Goal: Transaction & Acquisition: Book appointment/travel/reservation

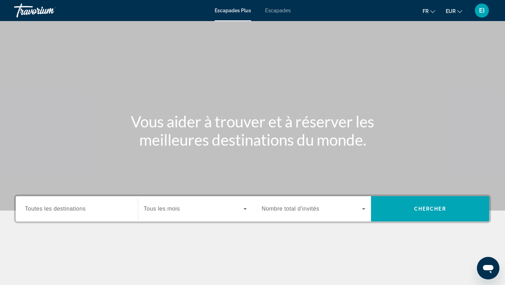
click at [276, 16] on div "Escapades Plus Escapades fr English Español Français Italiano Português русский…" at bounding box center [252, 10] width 505 height 18
click at [275, 11] on font "Escapades" at bounding box center [278, 11] width 26 height 6
click at [108, 207] on input "Destination Toutes les destinations" at bounding box center [77, 209] width 104 height 8
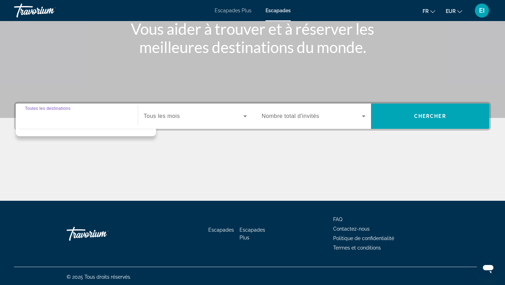
scroll to position [94, 0]
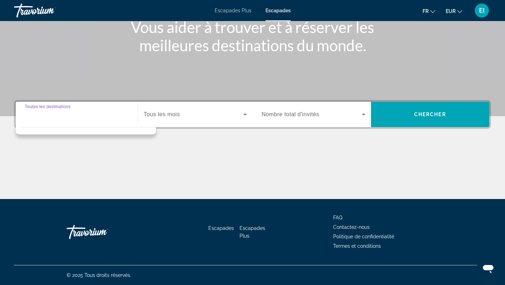
click at [75, 110] on input "Destination Toutes les destinations" at bounding box center [77, 114] width 104 height 8
click at [76, 119] on div "Search widget" at bounding box center [77, 114] width 104 height 20
click at [281, 9] on font "Escapades" at bounding box center [277, 11] width 25 height 6
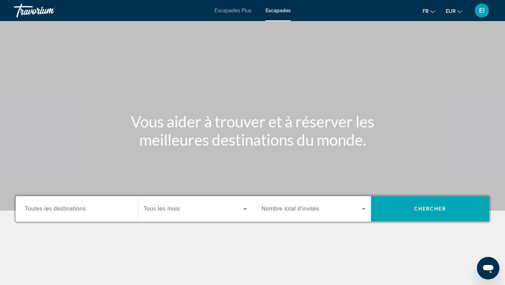
click at [58, 211] on span "Toutes les destinations" at bounding box center [55, 208] width 61 height 6
click at [58, 211] on input "Destination Toutes les destinations" at bounding box center [77, 209] width 104 height 8
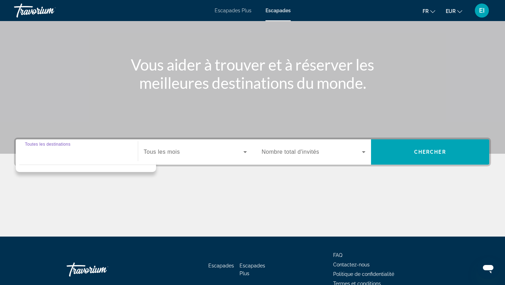
scroll to position [94, 0]
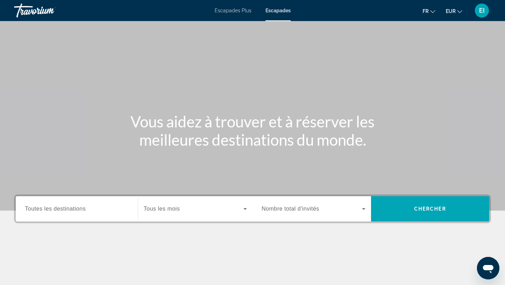
click at [36, 210] on font "Toutes les destinations" at bounding box center [55, 208] width 61 height 6
click at [36, 210] on input "Destination Toutes les destinations" at bounding box center [77, 209] width 104 height 8
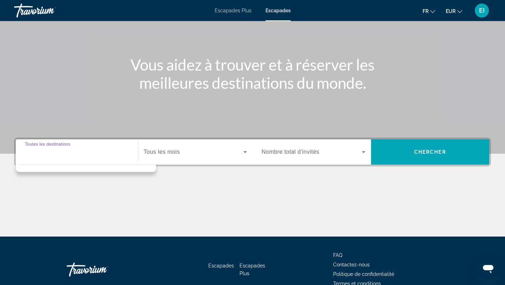
scroll to position [94, 0]
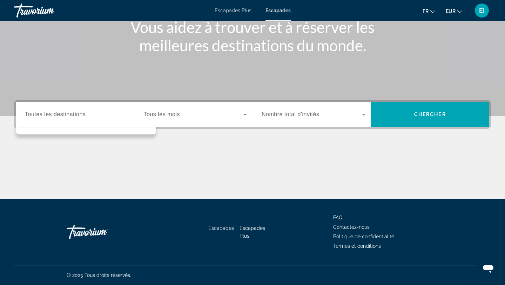
click at [170, 114] on font "Tous les mois" at bounding box center [162, 114] width 36 height 6
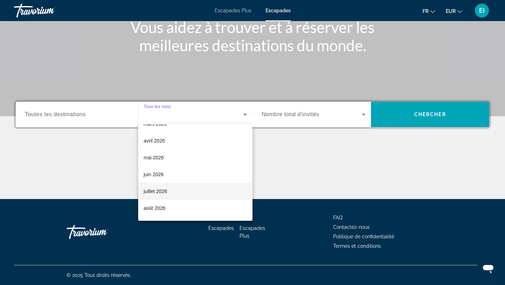
scroll to position [130, 0]
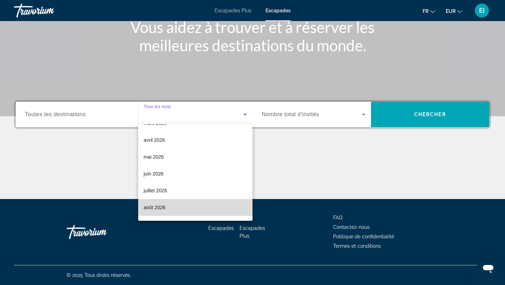
click at [149, 206] on font "août 2026" at bounding box center [155, 207] width 22 height 6
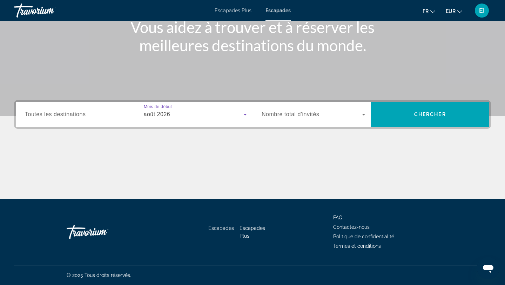
click at [102, 110] on div "Widget de recherche" at bounding box center [77, 114] width 104 height 20
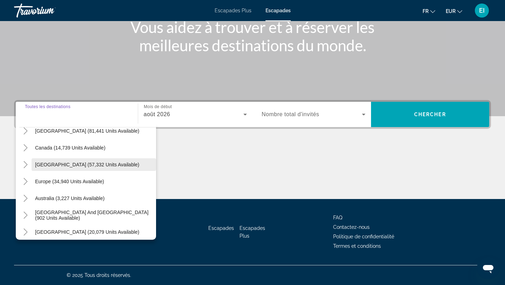
scroll to position [46, 0]
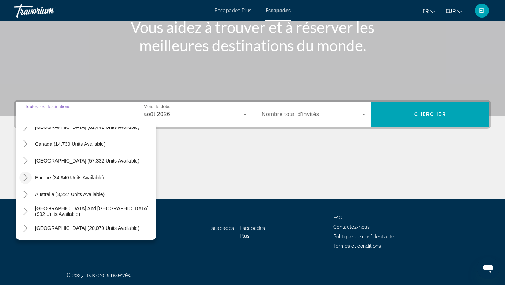
click at [25, 178] on icon "Toggle Europe (34,940 units available)" at bounding box center [25, 177] width 7 height 7
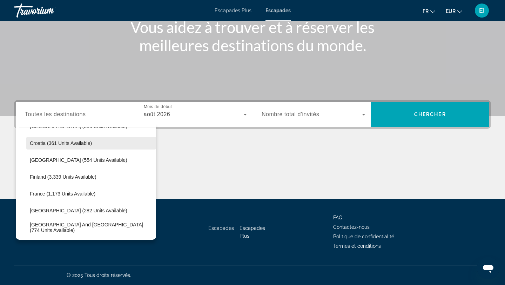
scroll to position [149, 0]
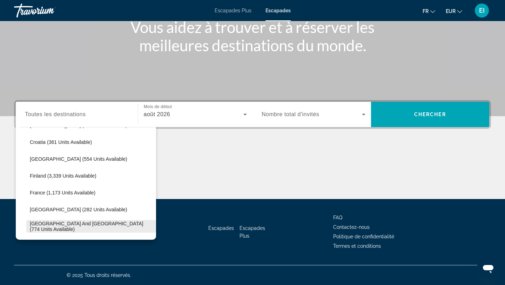
click at [48, 229] on span "Widget de recherche" at bounding box center [91, 226] width 130 height 17
type input "**********"
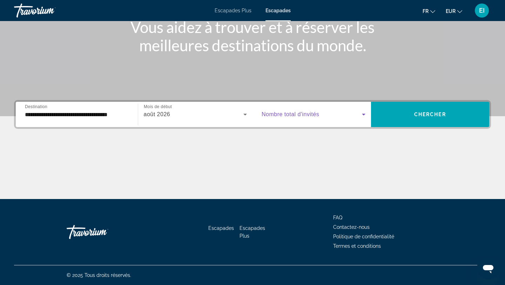
click at [357, 115] on span "Widget de recherche" at bounding box center [311, 114] width 100 height 8
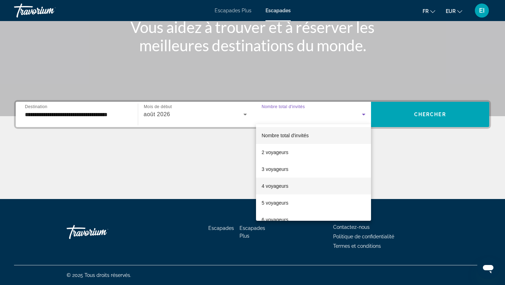
click at [319, 180] on mat-option "4 voyageurs" at bounding box center [313, 185] width 115 height 17
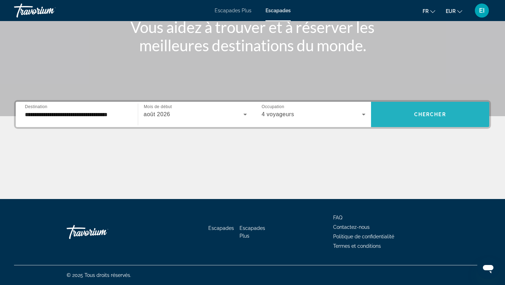
click at [451, 111] on span "Widget de recherche" at bounding box center [430, 114] width 118 height 17
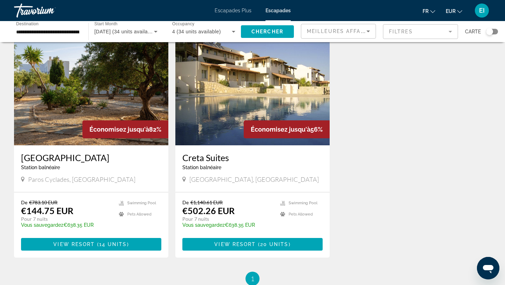
scroll to position [31, 0]
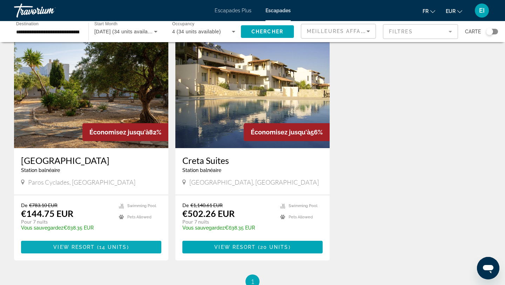
click at [138, 244] on span "Contenu principal" at bounding box center [91, 246] width 140 height 17
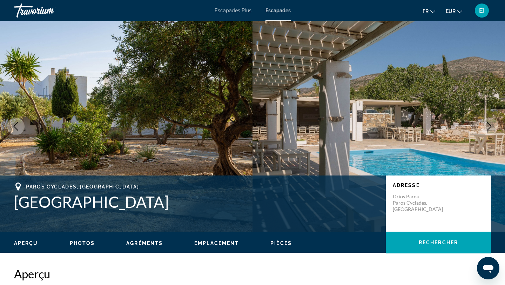
click at [489, 127] on icon "Next image" at bounding box center [489, 126] width 8 height 8
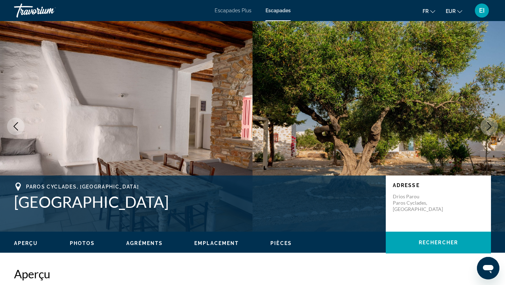
click at [488, 127] on icon "Next image" at bounding box center [489, 126] width 8 height 8
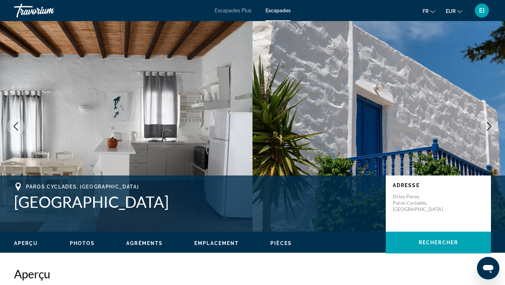
click at [488, 127] on icon "Next image" at bounding box center [489, 126] width 8 height 8
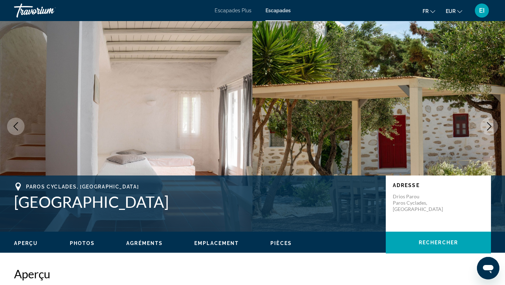
click at [488, 127] on icon "Next image" at bounding box center [489, 126] width 8 height 8
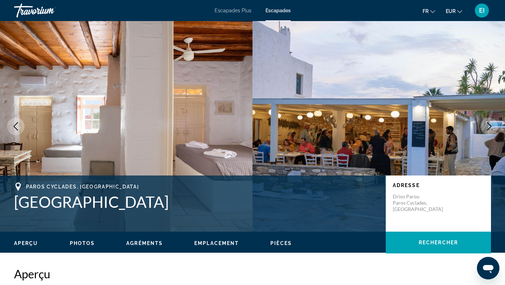
click at [488, 127] on icon "Next image" at bounding box center [489, 126] width 8 height 8
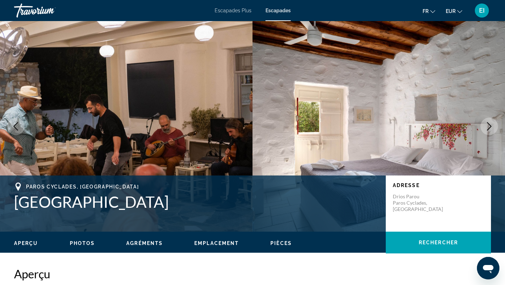
click at [487, 127] on icon "Next image" at bounding box center [489, 126] width 8 height 8
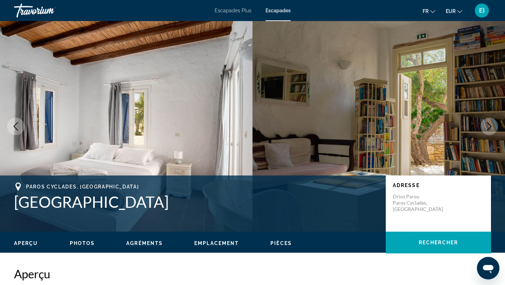
click at [487, 127] on icon "Next image" at bounding box center [489, 126] width 8 height 8
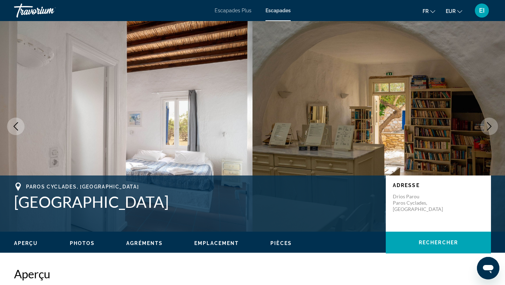
click at [487, 127] on icon "Next image" at bounding box center [489, 126] width 8 height 8
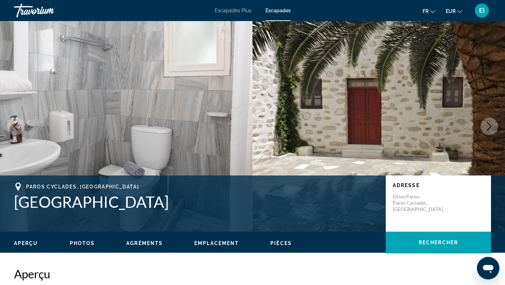
click at [487, 127] on icon "Next image" at bounding box center [489, 126] width 8 height 8
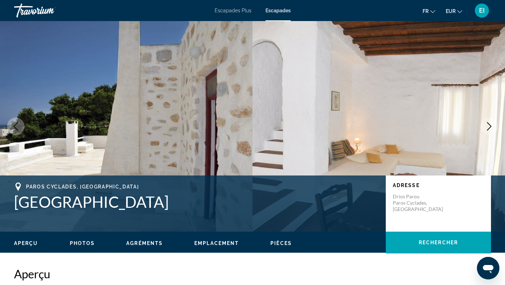
click at [487, 127] on icon "Next image" at bounding box center [489, 126] width 8 height 8
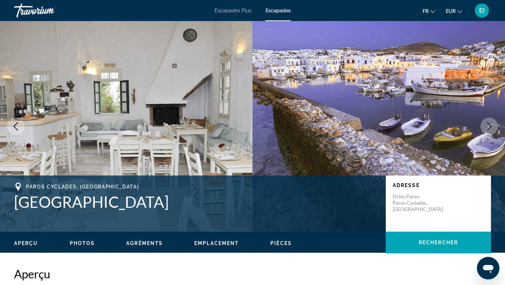
click at [487, 127] on icon "Next image" at bounding box center [489, 126] width 8 height 8
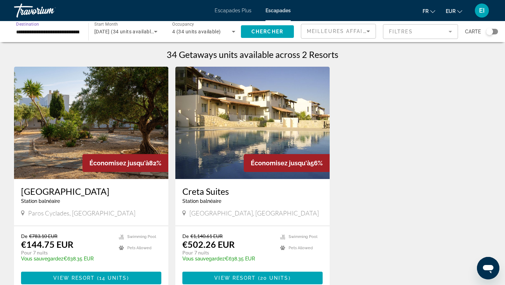
click at [57, 29] on input "**********" at bounding box center [47, 32] width 63 height 8
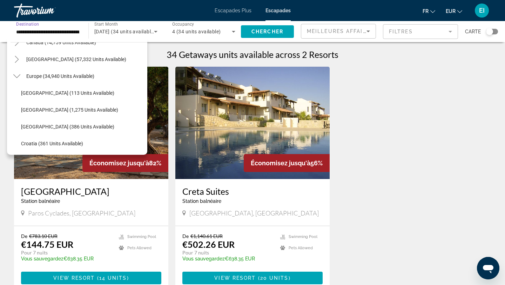
scroll to position [59, 0]
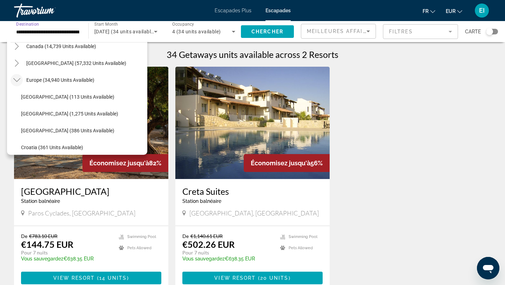
click at [17, 81] on icon "Toggle Europe (34,940 units available)" at bounding box center [16, 79] width 7 height 7
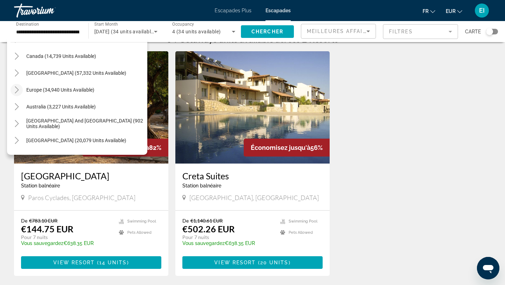
scroll to position [18, 0]
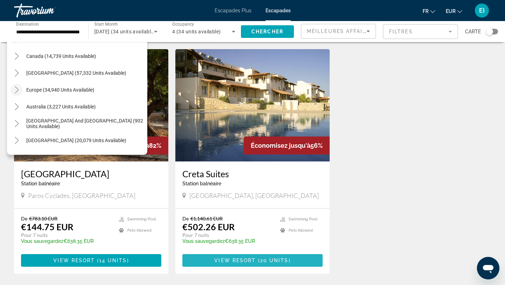
click at [264, 259] on span "20 units" at bounding box center [274, 260] width 28 height 6
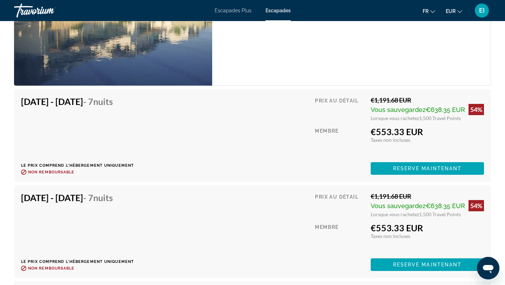
scroll to position [1344, 0]
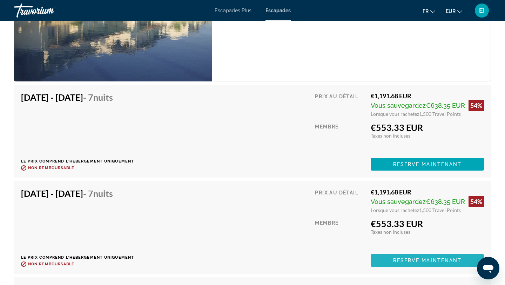
click at [388, 265] on span "Contenu principal" at bounding box center [426, 260] width 113 height 17
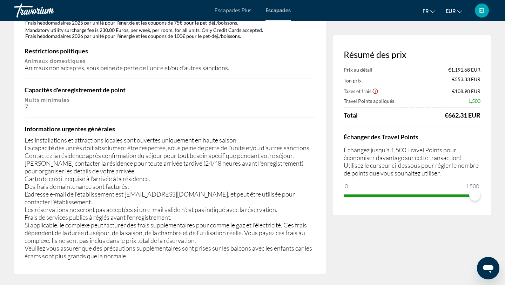
scroll to position [1107, 0]
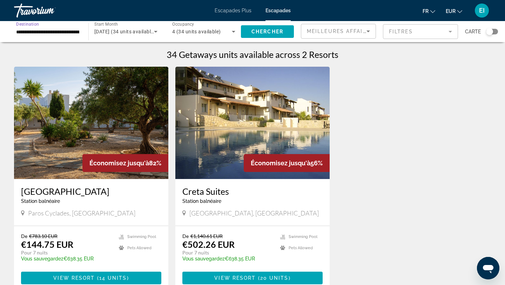
click at [53, 30] on input "**********" at bounding box center [47, 32] width 63 height 8
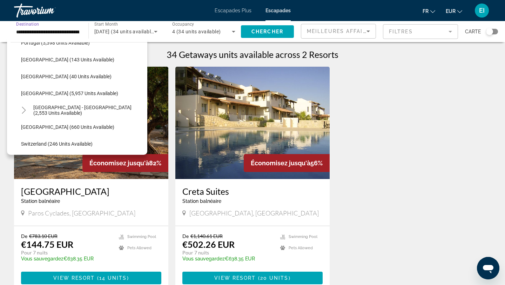
scroll to position [332, 0]
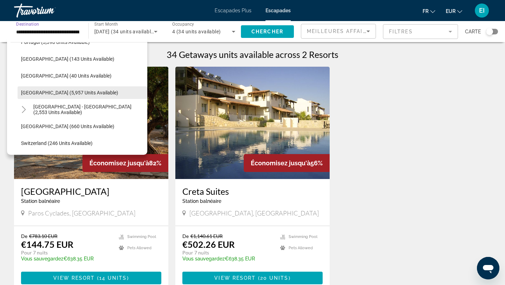
click at [22, 95] on span "[GEOGRAPHIC_DATA] (5,957 units available)" at bounding box center [69, 93] width 97 height 6
type input "**********"
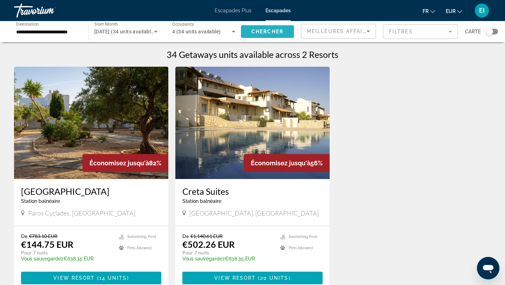
click at [259, 34] on span "Chercher" at bounding box center [267, 32] width 32 height 6
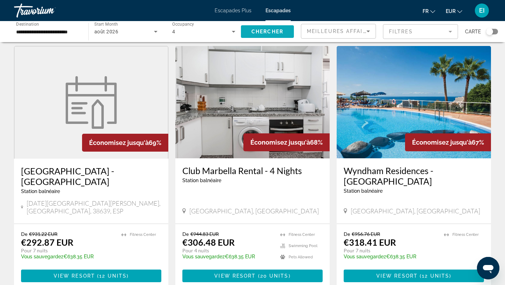
scroll to position [536, 0]
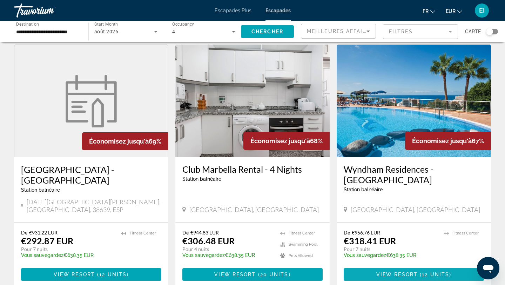
click at [419, 271] on span "Contenu principal" at bounding box center [418, 274] width 2 height 6
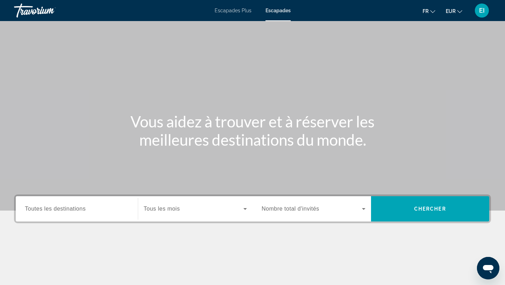
click at [66, 210] on font "Toutes les destinations" at bounding box center [55, 208] width 61 height 6
click at [66, 210] on input "Destination Toutes les destinations" at bounding box center [77, 209] width 104 height 8
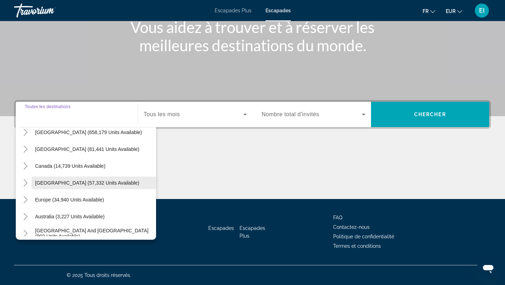
scroll to position [26, 0]
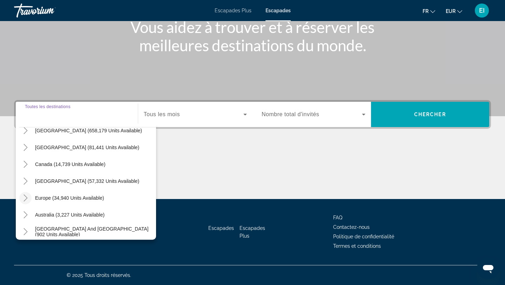
click at [24, 197] on icon "Toggle Europe (34,940 units available)" at bounding box center [25, 197] width 7 height 7
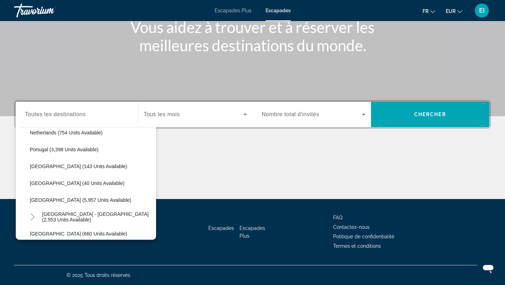
scroll to position [312, 0]
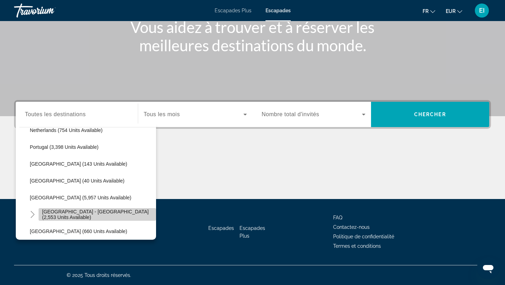
click at [54, 214] on span "[GEOGRAPHIC_DATA] - [GEOGRAPHIC_DATA] (2,553 units available)" at bounding box center [97, 214] width 110 height 11
type input "**********"
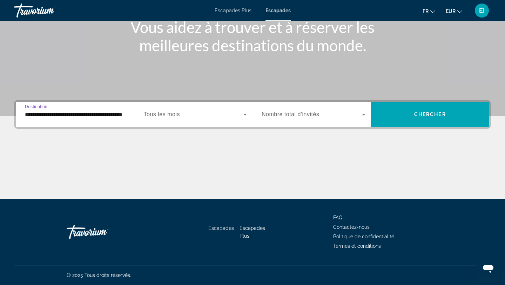
click at [202, 119] on div "Widget de recherche" at bounding box center [195, 114] width 103 height 20
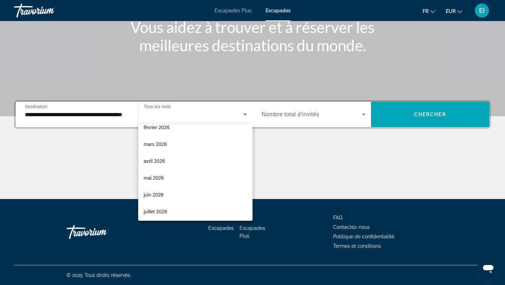
scroll to position [145, 0]
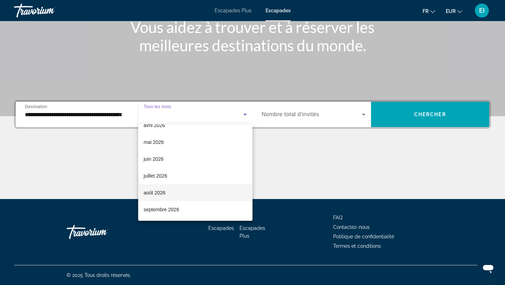
click at [184, 186] on mat-option "août 2026" at bounding box center [195, 192] width 115 height 17
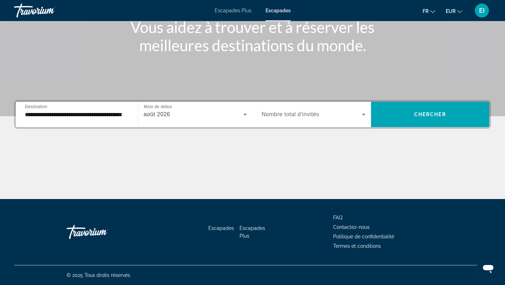
click at [324, 118] on div "Widget de recherche" at bounding box center [313, 114] width 104 height 20
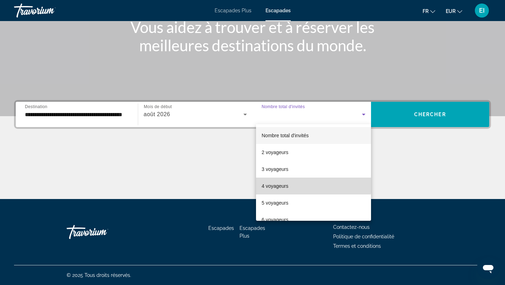
click at [299, 185] on mat-option "4 voyageurs" at bounding box center [313, 185] width 115 height 17
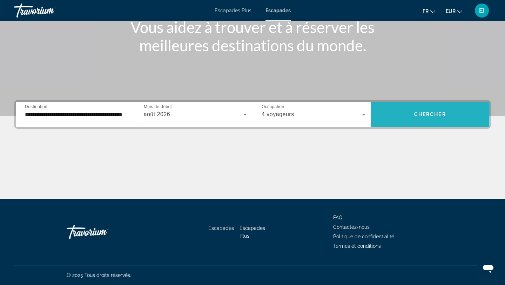
click at [417, 118] on span "Widget de recherche" at bounding box center [430, 114] width 118 height 17
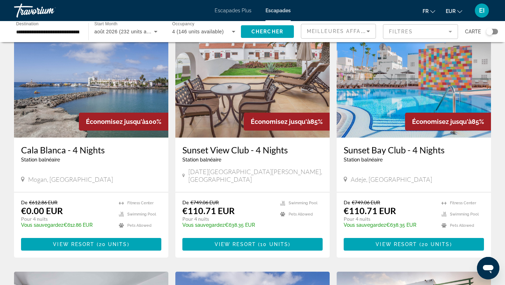
scroll to position [41, 0]
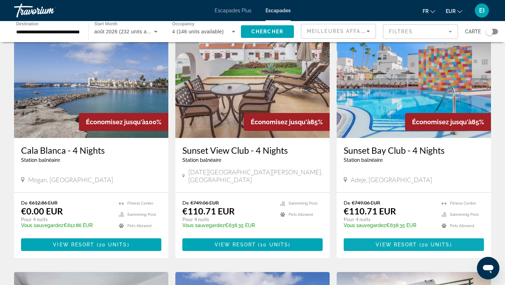
click at [429, 241] on span "20 units" at bounding box center [435, 244] width 28 height 6
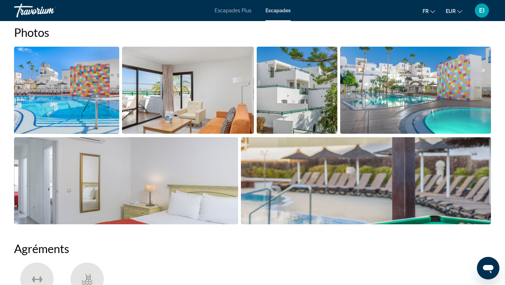
scroll to position [343, 0]
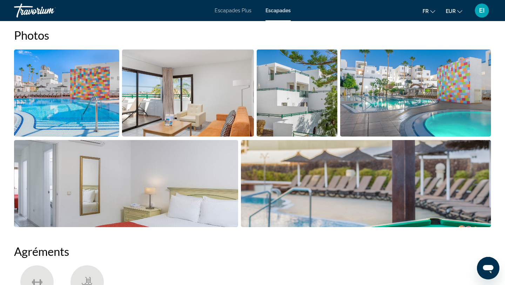
click at [243, 120] on img "Open full-screen image slider" at bounding box center [187, 92] width 131 height 87
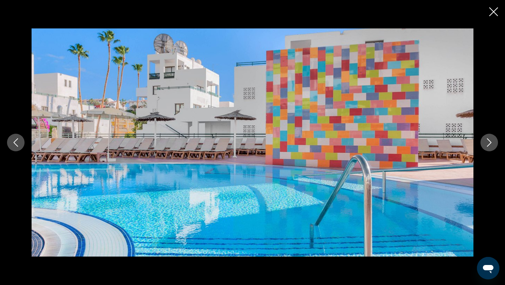
click at [486, 142] on icon "Next image" at bounding box center [489, 142] width 8 height 8
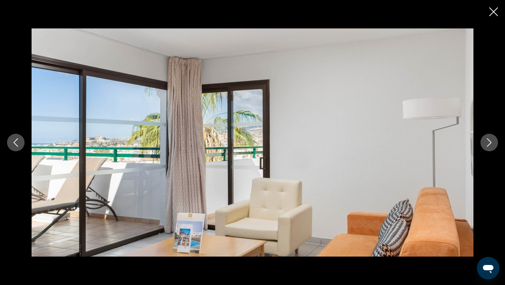
click at [486, 142] on icon "Next image" at bounding box center [489, 142] width 8 height 8
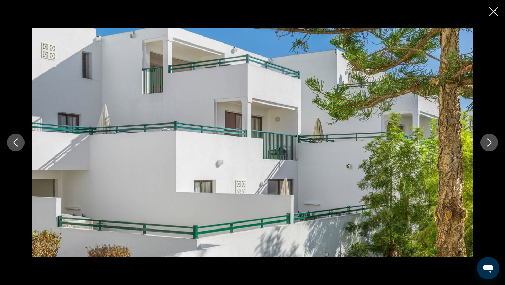
click at [486, 142] on icon "Next image" at bounding box center [489, 142] width 8 height 8
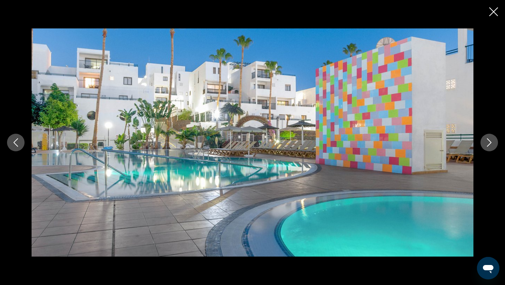
click at [486, 142] on icon "Next image" at bounding box center [489, 142] width 8 height 8
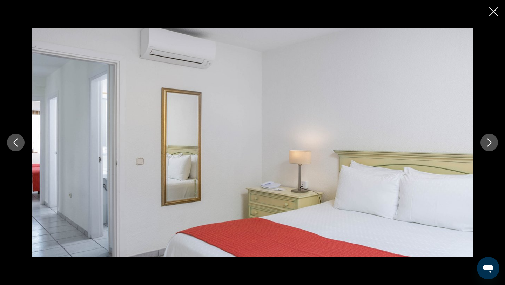
click at [486, 142] on icon "Next image" at bounding box center [489, 142] width 8 height 8
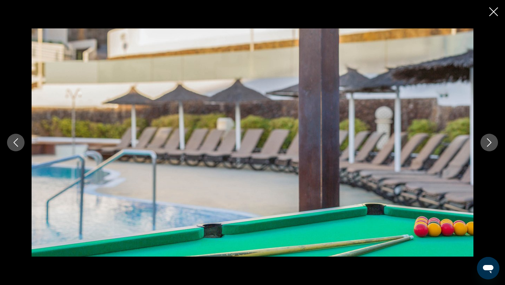
click at [486, 142] on icon "Next image" at bounding box center [489, 142] width 8 height 8
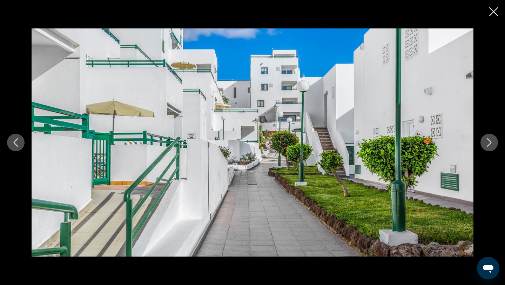
click at [486, 142] on icon "Next image" at bounding box center [489, 142] width 8 height 8
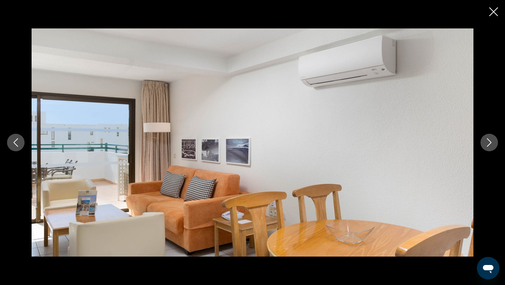
click at [486, 142] on icon "Next image" at bounding box center [489, 142] width 8 height 8
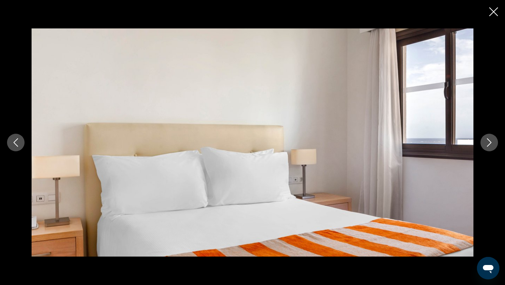
click at [490, 18] on div "prev next" at bounding box center [252, 142] width 505 height 285
click at [492, 11] on icon "Close slideshow" at bounding box center [493, 11] width 9 height 9
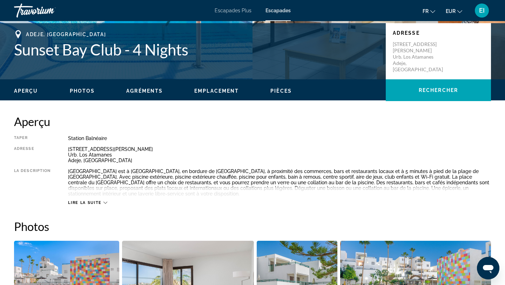
scroll to position [0, 0]
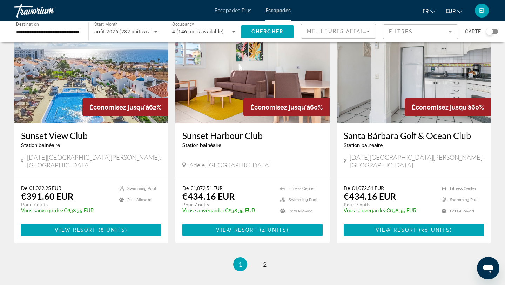
scroll to position [805, 0]
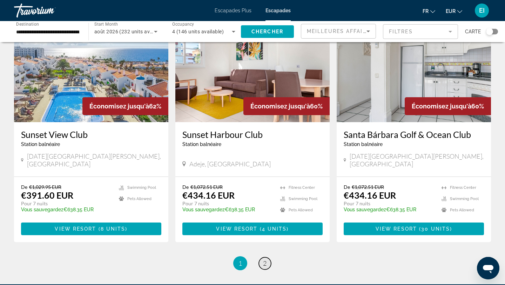
click at [269, 257] on link "page 2" at bounding box center [265, 263] width 12 height 12
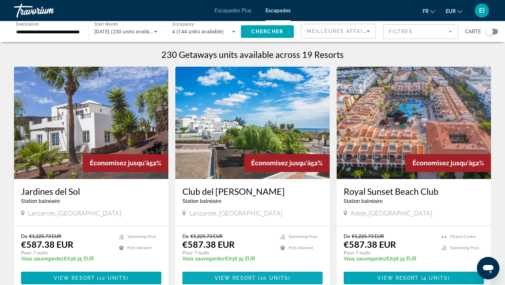
click at [264, 278] on span "10 units" at bounding box center [274, 278] width 28 height 6
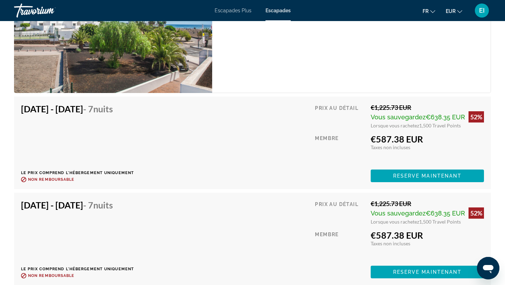
scroll to position [1243, 0]
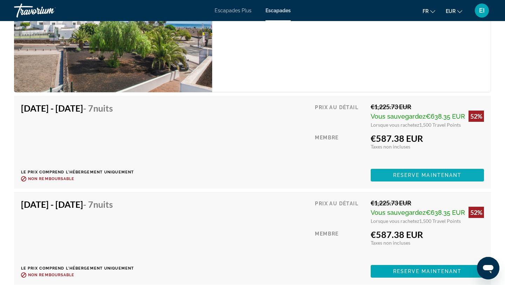
click at [401, 177] on span "Reserve maintenant" at bounding box center [427, 175] width 69 height 6
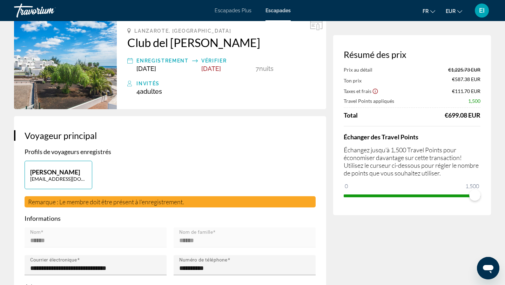
scroll to position [40, 0]
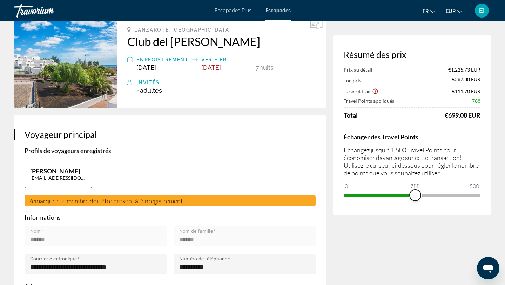
drag, startPoint x: 472, startPoint y: 196, endPoint x: 414, endPoint y: 202, distance: 57.8
click at [415, 203] on div "Résumé des prix Prix au détail €1,225.73 EUR Ton prix €587.38 EUR Taxes et frai…" at bounding box center [412, 125] width 158 height 180
click at [414, 202] on div "Résumé des prix Prix au détail €1,225.73 EUR Ton prix €890.38 EUR Taxes et frai…" at bounding box center [412, 125] width 158 height 180
drag, startPoint x: 414, startPoint y: 202, endPoint x: 423, endPoint y: 198, distance: 9.9
click at [432, 200] on div "Résumé des prix Prix au détail €1,225.73 EUR Ton prix €890.38 EUR Taxes et frai…" at bounding box center [412, 125] width 158 height 180
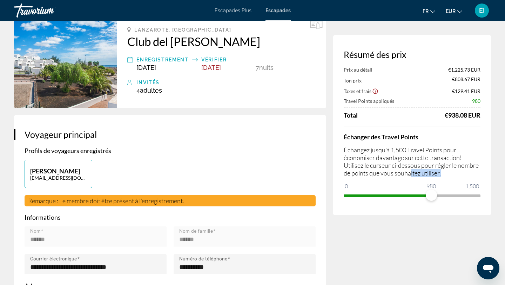
drag, startPoint x: 432, startPoint y: 176, endPoint x: 439, endPoint y: 180, distance: 8.4
click at [439, 180] on div "Échanger des Travel Points Échangez jusqu'à 1,500 Travel Points pour économiser…" at bounding box center [411, 163] width 137 height 75
drag, startPoint x: 432, startPoint y: 193, endPoint x: 439, endPoint y: 195, distance: 7.8
click at [439, 195] on span "ngx-slider" at bounding box center [439, 194] width 11 height 11
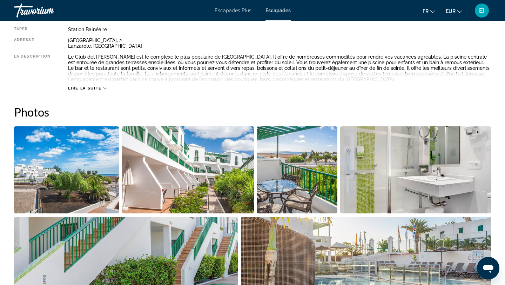
scroll to position [231, 0]
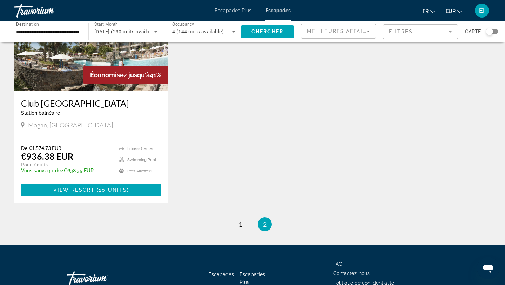
scroll to position [611, 0]
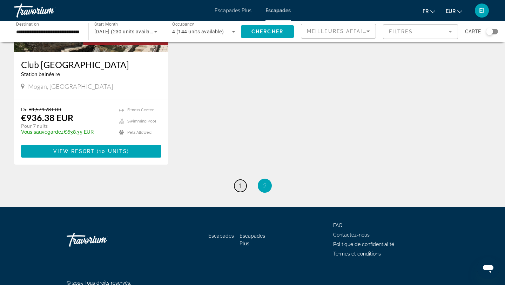
click at [236, 179] on link "page 1" at bounding box center [240, 185] width 12 height 12
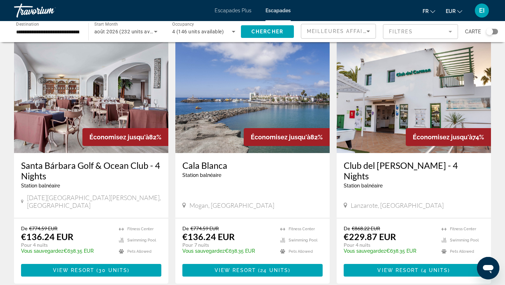
scroll to position [278, 0]
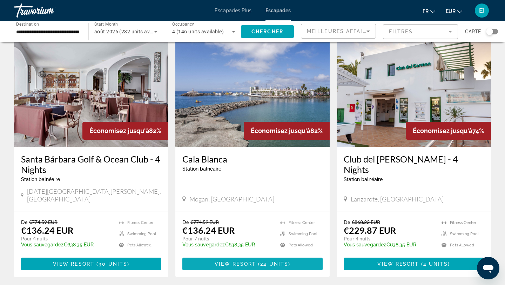
click at [250, 261] on span "View Resort" at bounding box center [234, 264] width 41 height 6
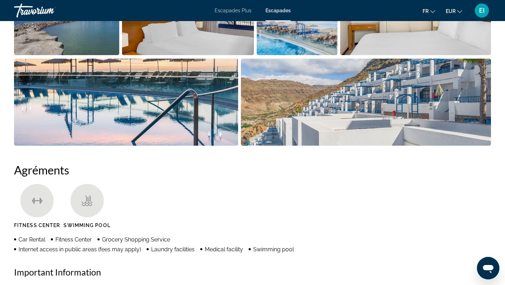
scroll to position [407, 0]
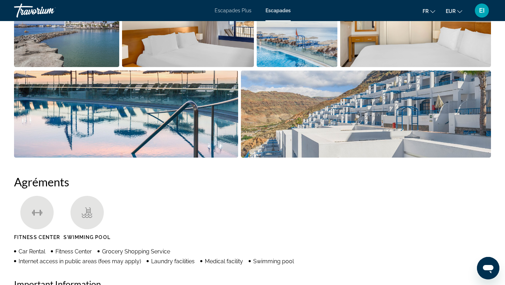
click at [275, 141] on img "Open full-screen image slider" at bounding box center [366, 113] width 250 height 87
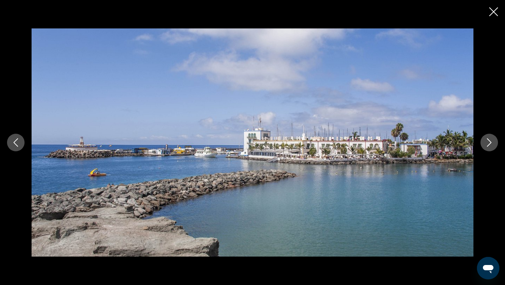
click at [489, 144] on icon "Next image" at bounding box center [489, 142] width 5 height 8
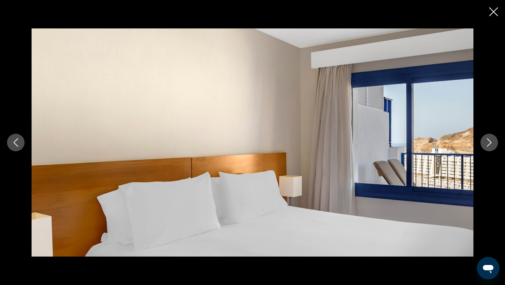
click at [489, 145] on icon "Next image" at bounding box center [489, 142] width 8 height 8
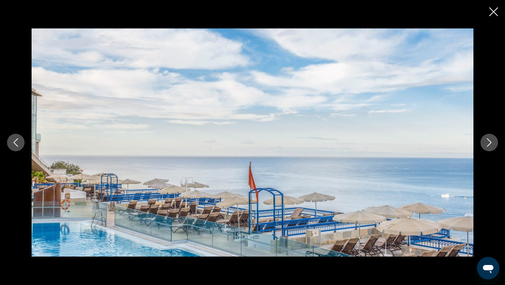
click at [489, 145] on icon "Next image" at bounding box center [489, 142] width 8 height 8
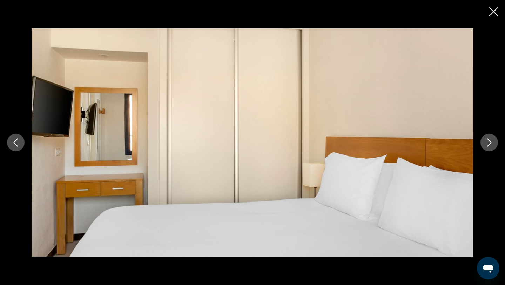
click at [489, 145] on icon "Next image" at bounding box center [489, 142] width 8 height 8
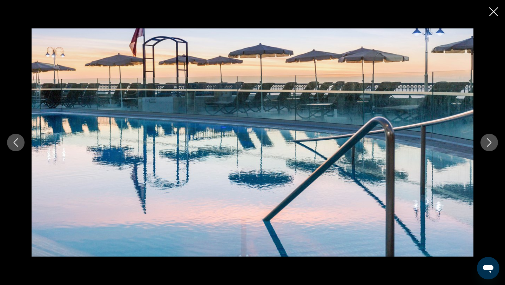
click at [489, 145] on icon "Next image" at bounding box center [489, 142] width 8 height 8
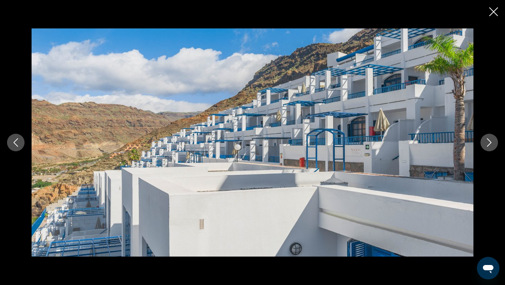
click at [489, 145] on icon "Next image" at bounding box center [489, 142] width 8 height 8
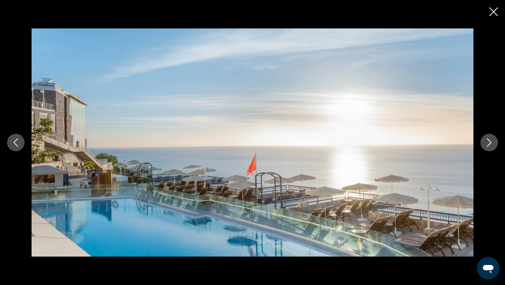
click at [489, 145] on icon "Next image" at bounding box center [489, 142] width 8 height 8
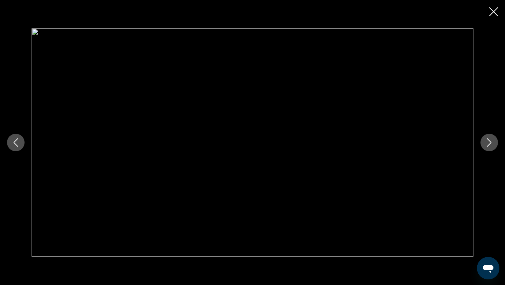
click at [489, 145] on icon "Next image" at bounding box center [489, 142] width 8 height 8
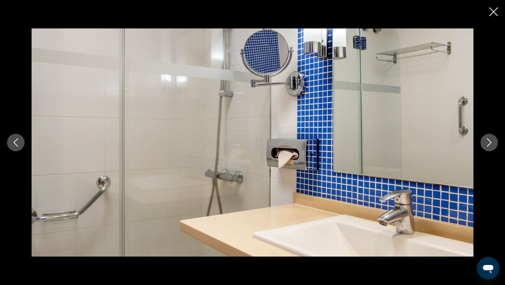
click at [489, 145] on icon "Next image" at bounding box center [489, 142] width 8 height 8
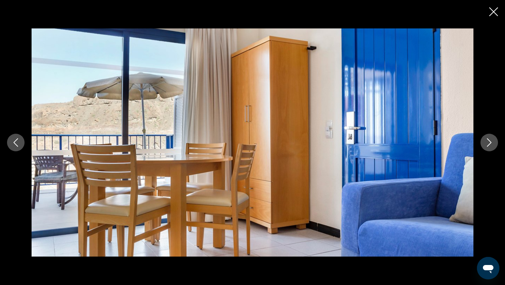
click at [489, 145] on icon "Next image" at bounding box center [489, 142] width 8 height 8
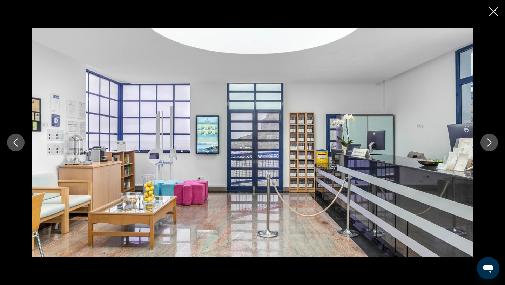
click at [489, 145] on icon "Next image" at bounding box center [489, 142] width 8 height 8
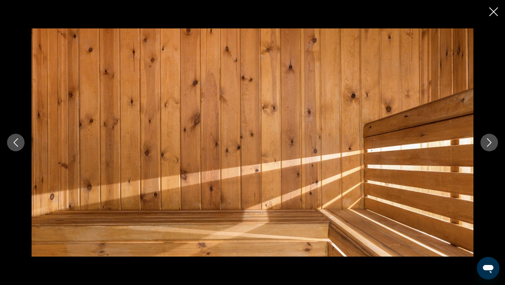
click at [489, 145] on icon "Next image" at bounding box center [489, 142] width 8 height 8
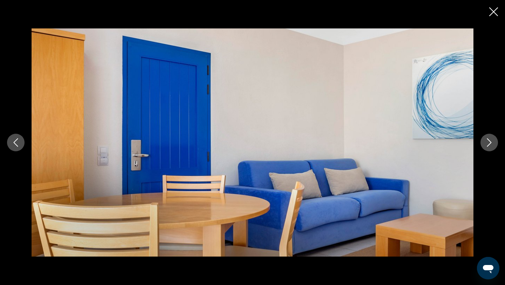
click at [489, 145] on icon "Next image" at bounding box center [489, 142] width 8 height 8
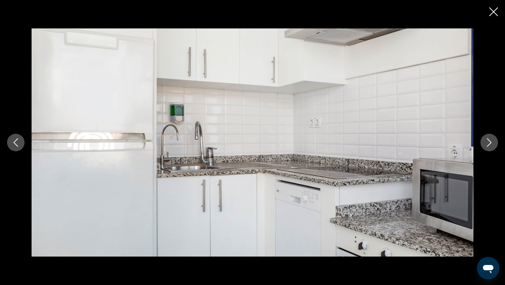
click at [489, 145] on icon "Next image" at bounding box center [489, 142] width 8 height 8
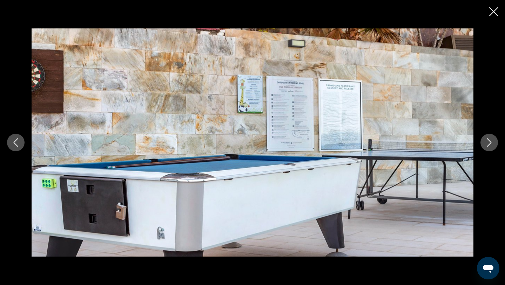
click at [489, 145] on icon "Next image" at bounding box center [489, 142] width 8 height 8
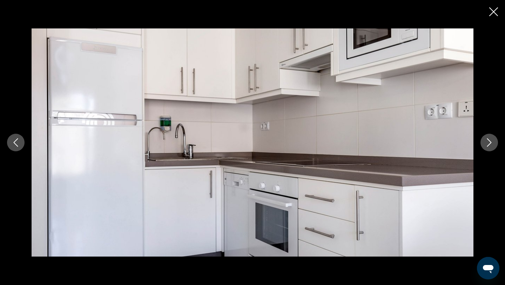
click at [489, 145] on icon "Next image" at bounding box center [489, 142] width 8 height 8
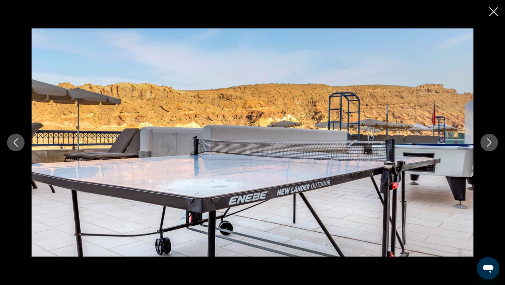
click at [489, 145] on icon "Next image" at bounding box center [489, 142] width 8 height 8
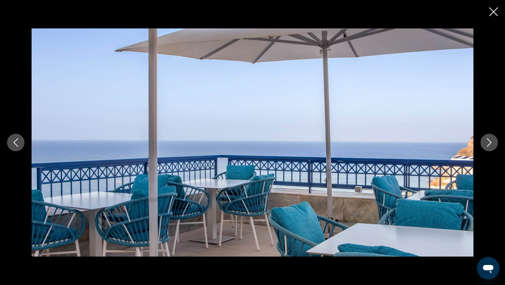
click at [489, 145] on icon "Next image" at bounding box center [489, 142] width 8 height 8
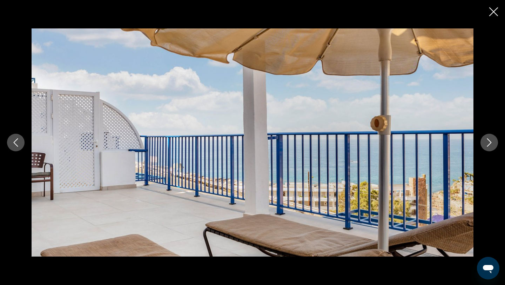
click at [489, 145] on icon "Next image" at bounding box center [489, 142] width 8 height 8
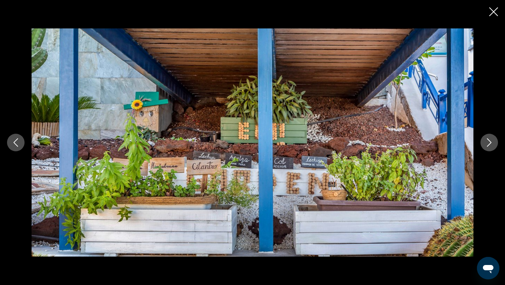
click at [489, 145] on icon "Next image" at bounding box center [489, 142] width 8 height 8
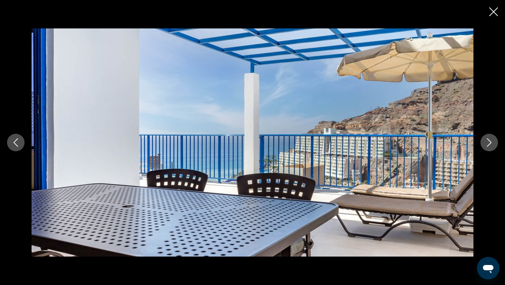
click at [489, 145] on icon "Next image" at bounding box center [489, 142] width 8 height 8
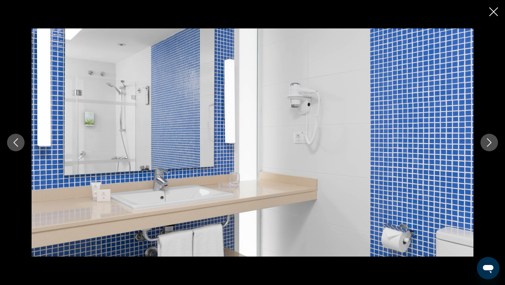
click at [489, 145] on icon "Next image" at bounding box center [489, 142] width 8 height 8
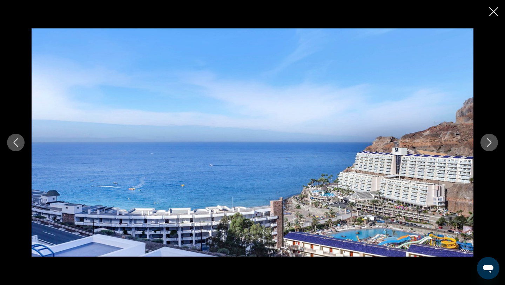
click at [489, 145] on icon "Next image" at bounding box center [489, 142] width 8 height 8
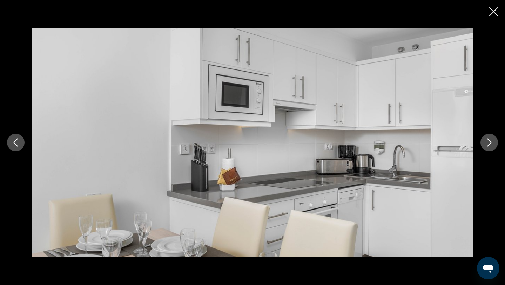
click at [489, 145] on icon "Next image" at bounding box center [489, 142] width 8 height 8
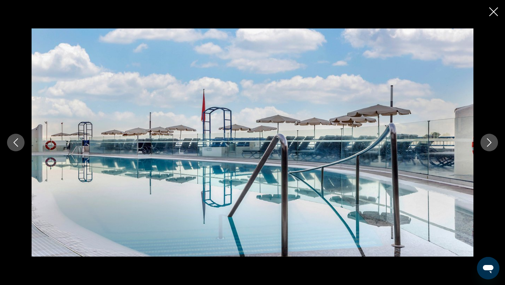
click at [497, 10] on icon "Close slideshow" at bounding box center [493, 11] width 9 height 9
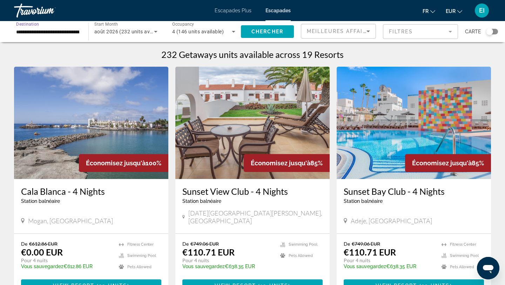
click at [40, 28] on input "**********" at bounding box center [47, 32] width 63 height 8
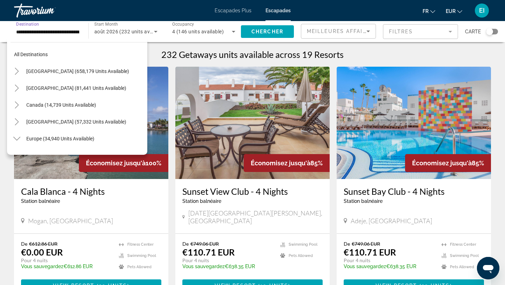
scroll to position [344, 0]
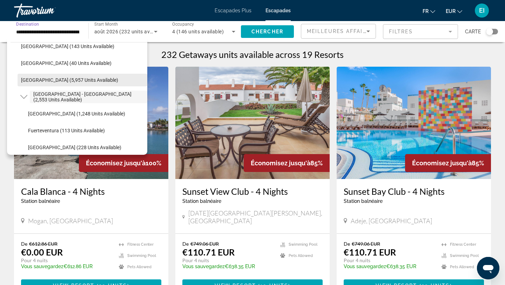
click at [29, 83] on span "Search widget" at bounding box center [83, 79] width 130 height 17
type input "**********"
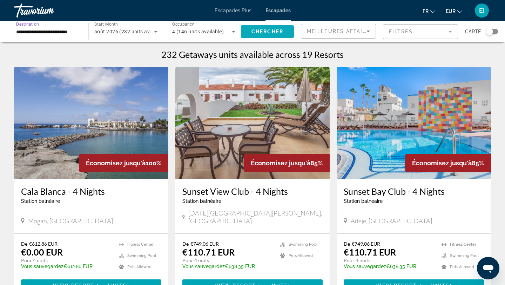
click at [251, 32] on span "Chercher" at bounding box center [267, 32] width 32 height 6
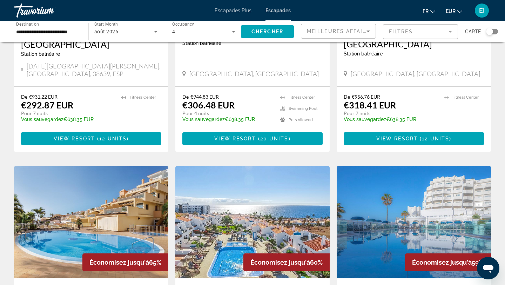
scroll to position [670, 0]
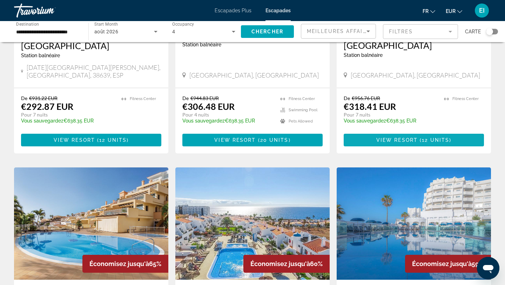
click at [398, 137] on span "View Resort" at bounding box center [396, 140] width 41 height 6
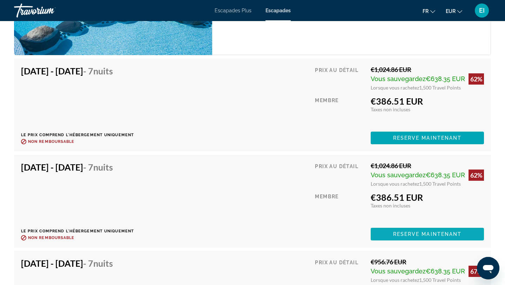
scroll to position [1916, 0]
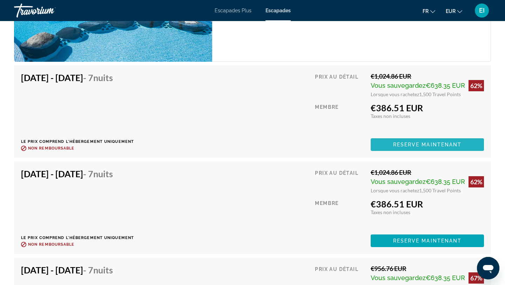
click at [424, 142] on span "Reserve maintenant" at bounding box center [427, 145] width 69 height 6
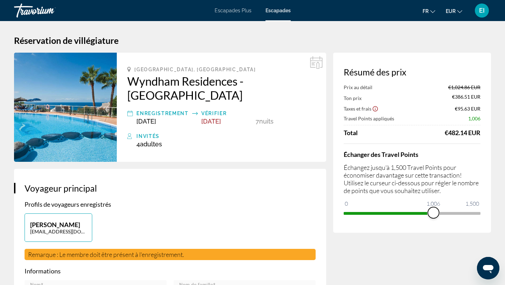
drag, startPoint x: 474, startPoint y: 212, endPoint x: 431, endPoint y: 214, distance: 42.8
click at [433, 215] on span "ngx-slider" at bounding box center [433, 212] width 11 height 11
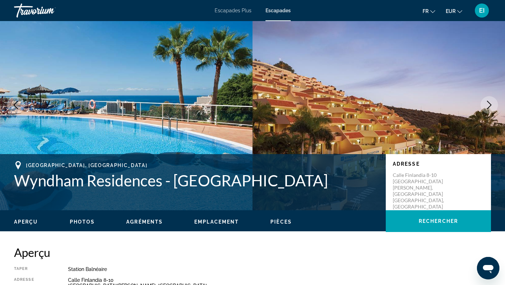
scroll to position [22, 0]
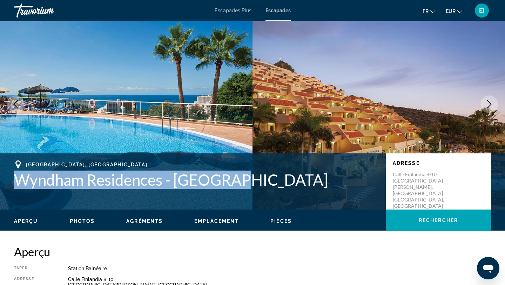
drag, startPoint x: 15, startPoint y: 179, endPoint x: 128, endPoint y: 187, distance: 112.8
click at [128, 190] on div "Playa de las Americas,Tenerife, 38660, ESP Wyndham Residences - Monterey Adress…" at bounding box center [252, 181] width 505 height 42
copy h1 "Wyndham Residences - [GEOGRAPHIC_DATA]"
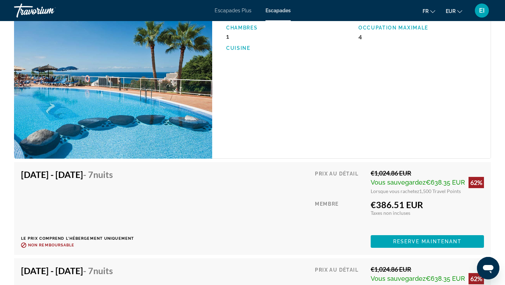
scroll to position [1822, 0]
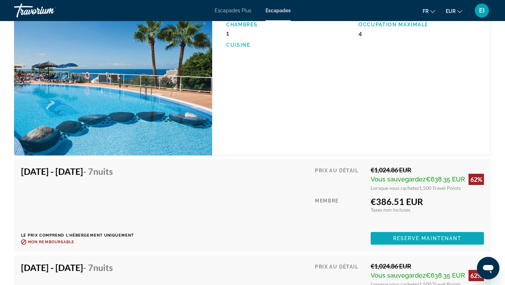
click at [390, 230] on span "Contenu principal" at bounding box center [426, 238] width 113 height 17
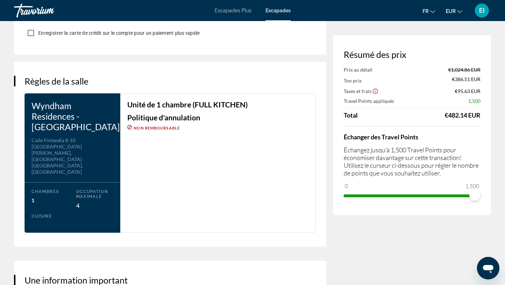
scroll to position [835, 0]
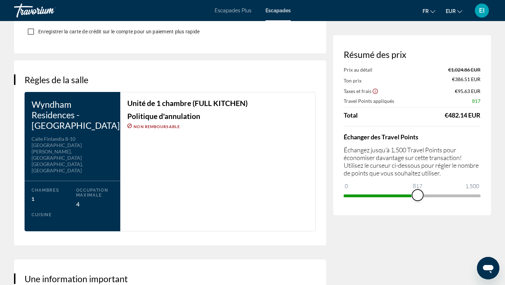
drag, startPoint x: 473, startPoint y: 198, endPoint x: 417, endPoint y: 203, distance: 56.3
click at [417, 202] on div "Résumé des prix Prix au détail €1,024.86 EUR Ton prix €386.51 EUR Taxes et frai…" at bounding box center [412, 125] width 158 height 180
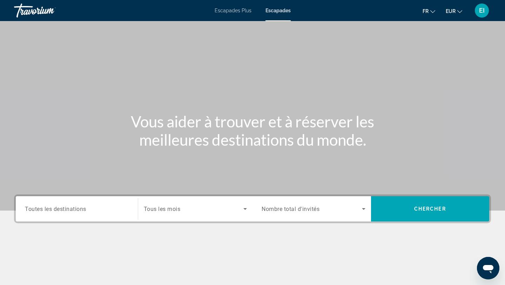
click at [96, 208] on input "Destination Toutes les destinations" at bounding box center [77, 209] width 104 height 8
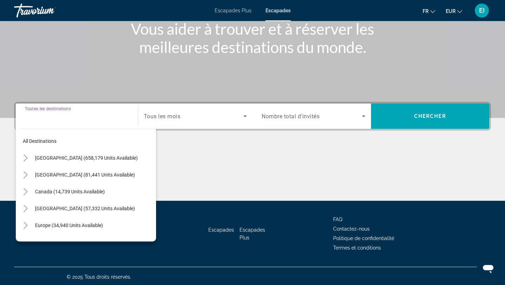
scroll to position [94, 0]
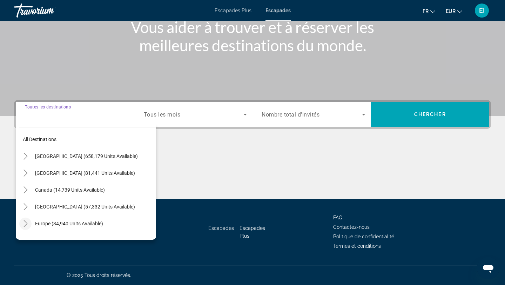
click at [25, 221] on icon "Toggle Europe (34,940 units available)" at bounding box center [25, 223] width 4 height 7
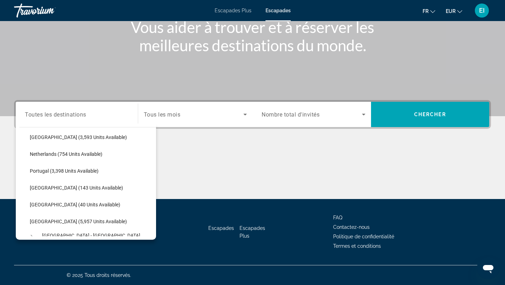
scroll to position [297, 0]
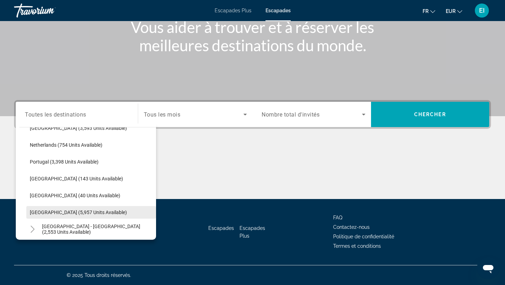
click at [46, 215] on span "Search widget" at bounding box center [91, 212] width 130 height 17
type input "**********"
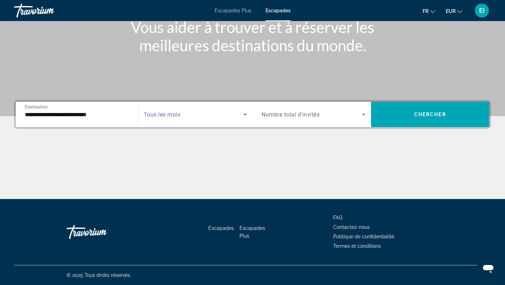
click at [201, 117] on span "Search widget" at bounding box center [194, 114] width 100 height 8
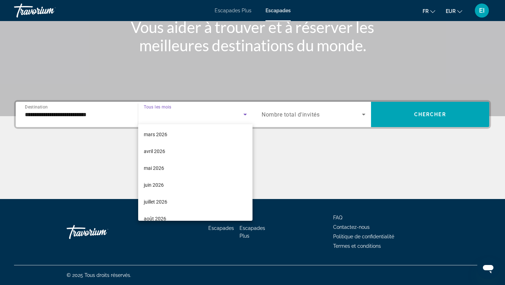
scroll to position [145, 0]
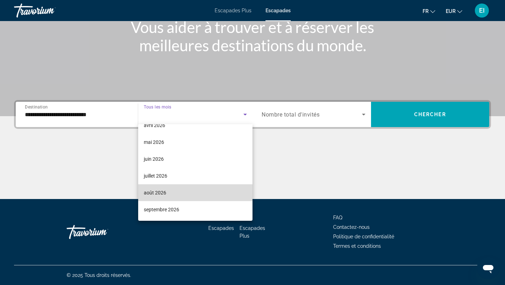
click at [176, 189] on mat-option "août 2026" at bounding box center [195, 192] width 115 height 17
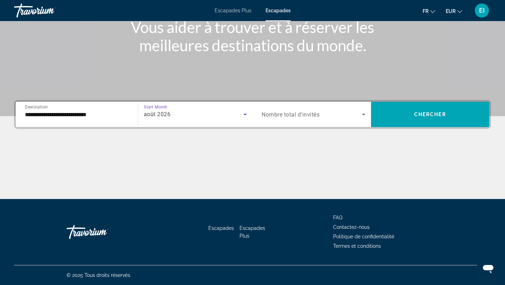
click at [309, 107] on div "Search widget" at bounding box center [313, 114] width 104 height 20
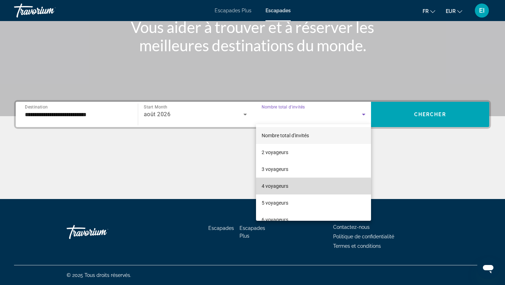
click at [281, 187] on font "4 voyageurs" at bounding box center [274, 186] width 27 height 6
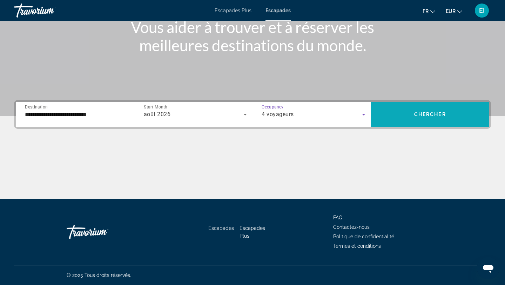
click at [410, 122] on span "Search widget" at bounding box center [430, 114] width 118 height 17
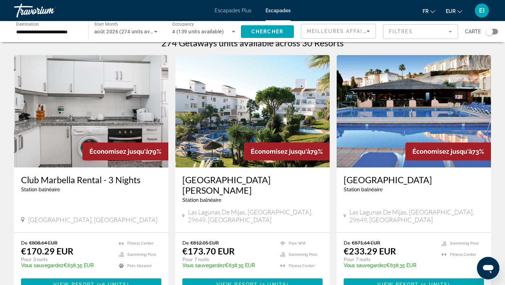
scroll to position [12, 0]
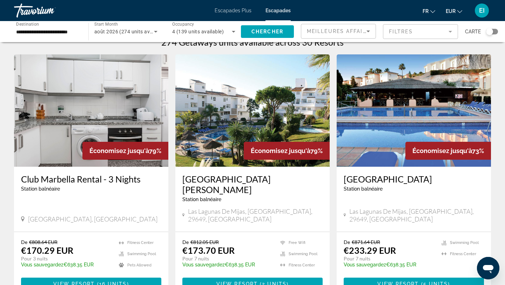
click at [397, 145] on img "Contenu principal" at bounding box center [413, 110] width 154 height 112
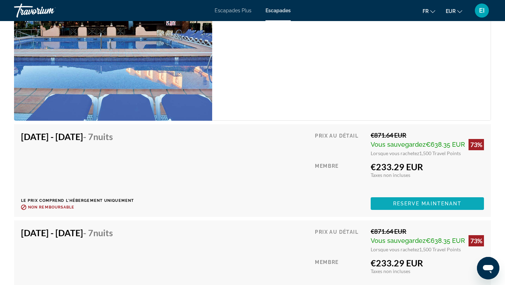
scroll to position [1287, 0]
click at [394, 203] on span "Reserve maintenant" at bounding box center [427, 203] width 69 height 6
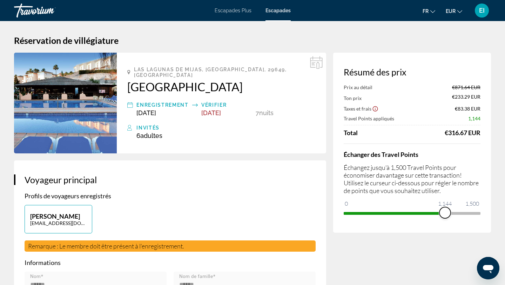
drag, startPoint x: 476, startPoint y: 211, endPoint x: 445, endPoint y: 217, distance: 32.1
click at [445, 217] on span "ngx-slider" at bounding box center [444, 212] width 11 height 11
drag, startPoint x: 445, startPoint y: 217, endPoint x: 441, endPoint y: 217, distance: 4.2
click at [441, 218] on span "ngx-slider" at bounding box center [440, 212] width 11 height 11
drag, startPoint x: 315, startPoint y: 81, endPoint x: 168, endPoint y: 90, distance: 147.1
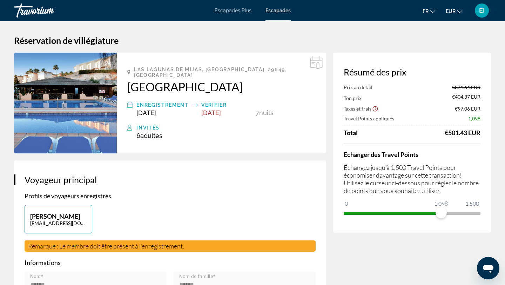
drag, startPoint x: 130, startPoint y: 80, endPoint x: 350, endPoint y: 3, distance: 232.9
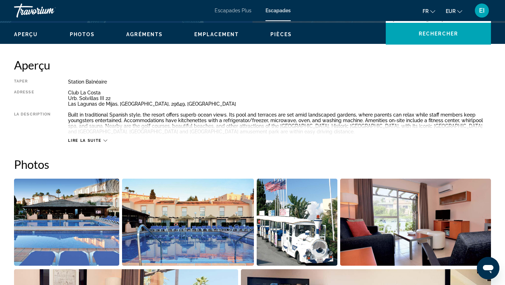
scroll to position [210, 0]
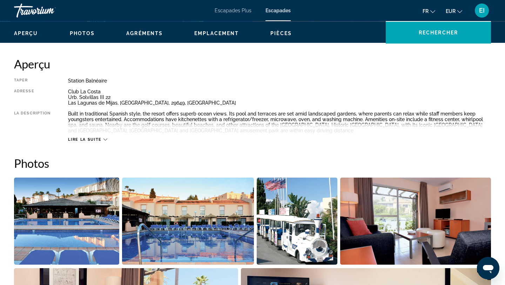
click at [107, 140] on div "Lire la suite" at bounding box center [279, 132] width 423 height 19
click at [103, 139] on icon "Contenu principal" at bounding box center [105, 139] width 4 height 4
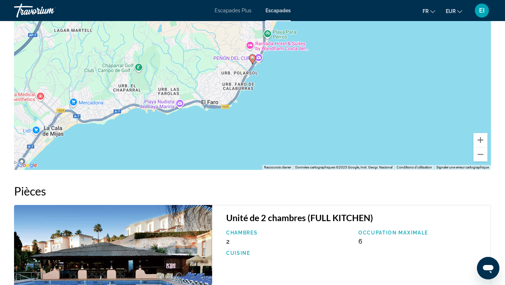
scroll to position [789, 0]
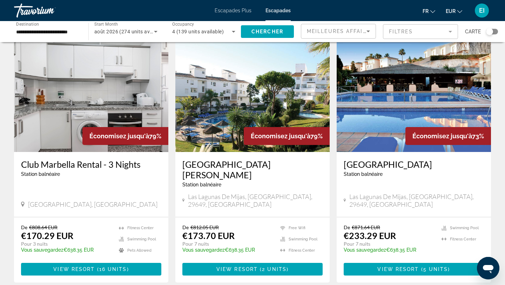
scroll to position [29, 0]
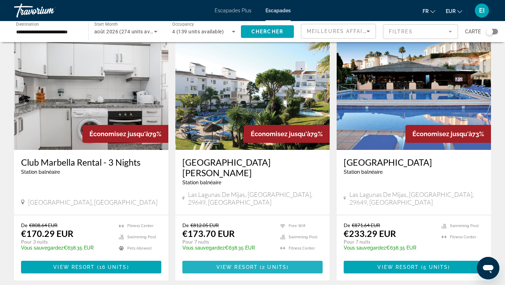
click at [248, 264] on span "View Resort" at bounding box center [236, 267] width 41 height 6
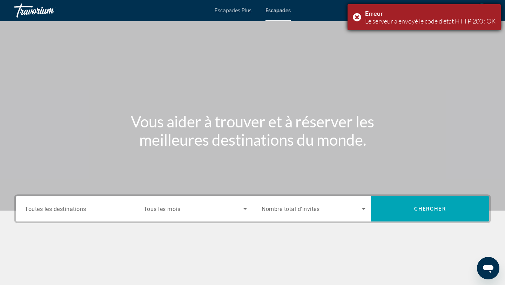
click at [488, 20] on font "Le serveur a envoyé le code d'état HTTP 200 : OK" at bounding box center [430, 21] width 130 height 8
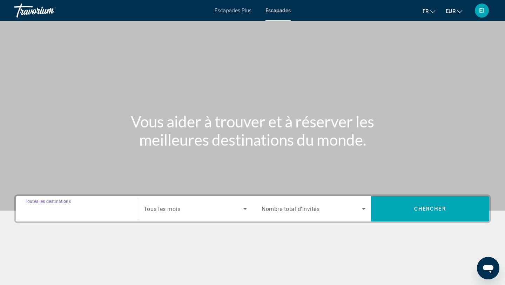
click at [113, 210] on input "Destination Toutes les destinations" at bounding box center [77, 209] width 104 height 8
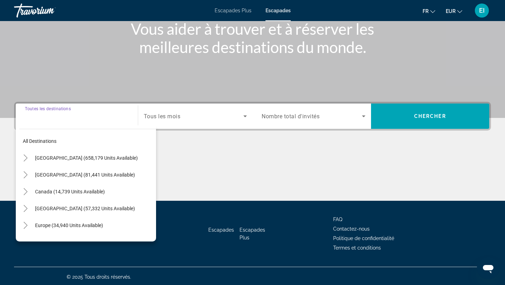
scroll to position [94, 0]
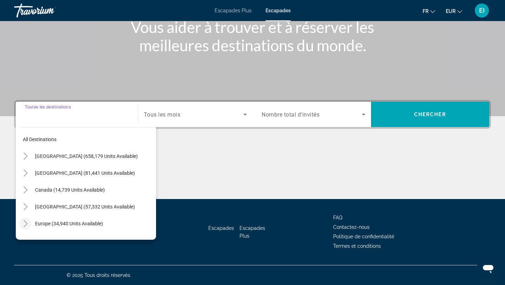
click at [26, 225] on icon "Toggle Europe (34,940 units available)" at bounding box center [25, 223] width 7 height 7
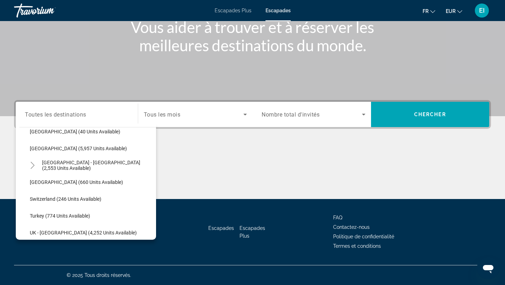
scroll to position [362, 0]
click at [44, 112] on span "Toutes les destinations" at bounding box center [55, 114] width 61 height 7
click at [44, 112] on input "Destination Toutes les destinations" at bounding box center [77, 114] width 104 height 8
click at [44, 113] on input "Destination Toutes les destinations" at bounding box center [77, 114] width 104 height 8
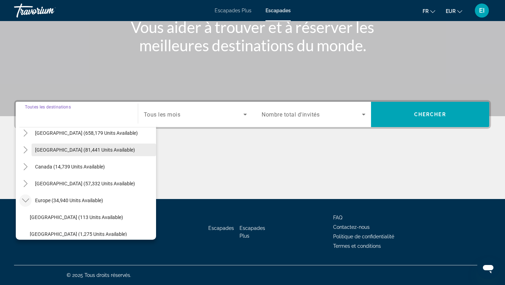
scroll to position [24, 0]
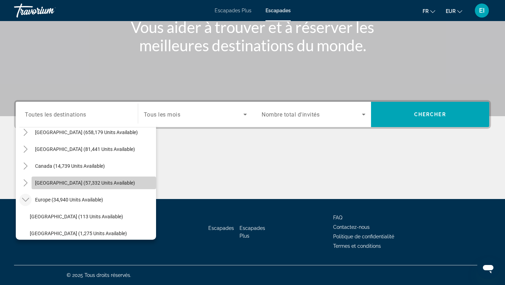
click at [49, 186] on span "Search widget" at bounding box center [94, 182] width 124 height 17
type input "**********"
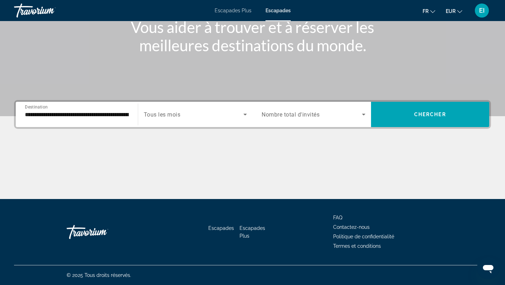
click at [219, 109] on div "Search widget" at bounding box center [195, 114] width 103 height 20
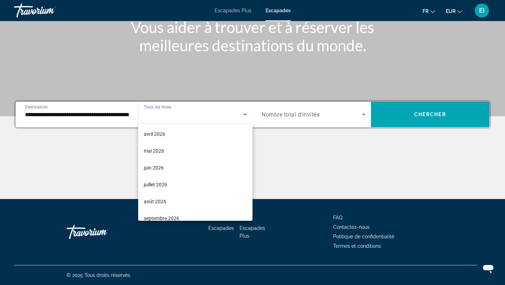
scroll to position [145, 0]
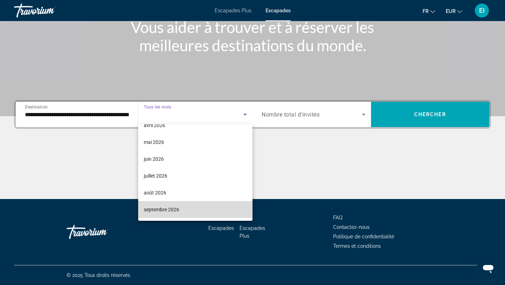
click at [182, 204] on mat-option "septembre 2026" at bounding box center [195, 209] width 115 height 17
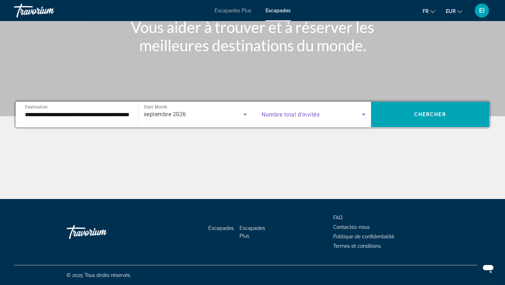
click at [321, 117] on span "Search widget" at bounding box center [311, 114] width 100 height 8
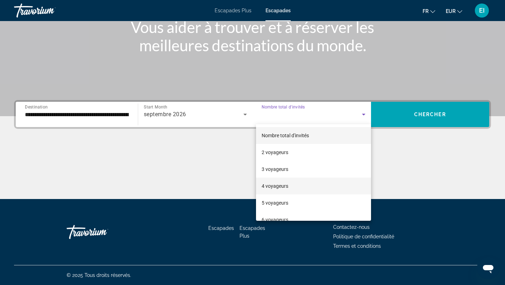
click at [295, 189] on mat-option "4 voyageurs" at bounding box center [313, 185] width 115 height 17
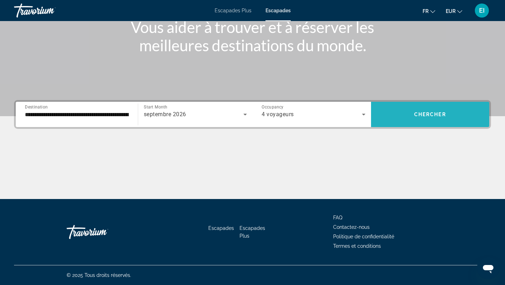
click at [405, 117] on span "Search widget" at bounding box center [430, 114] width 118 height 17
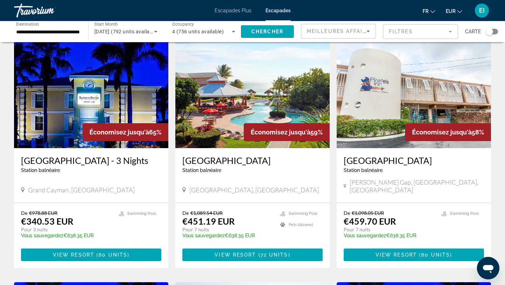
scroll to position [36, 0]
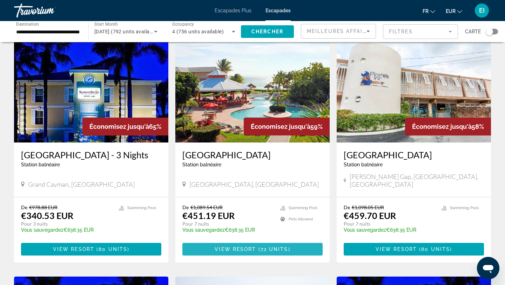
click at [279, 246] on span "72 units" at bounding box center [274, 249] width 28 height 6
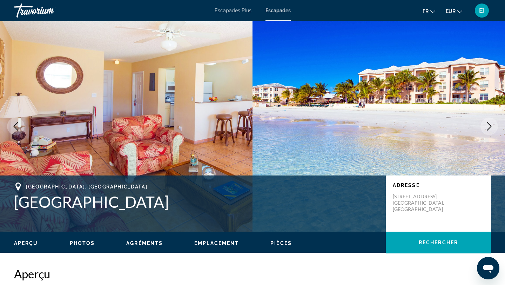
click at [490, 125] on icon "Next image" at bounding box center [489, 126] width 5 height 8
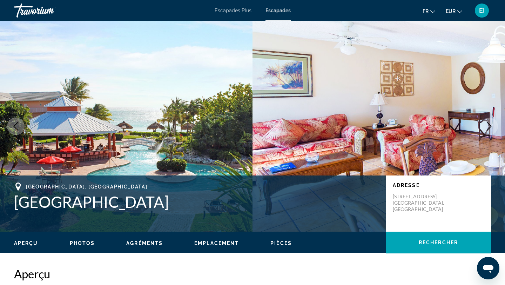
click at [490, 125] on icon "Next image" at bounding box center [489, 126] width 5 height 8
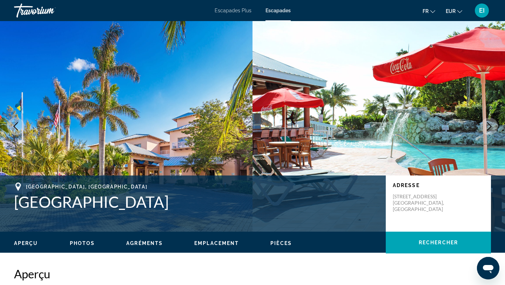
click at [490, 125] on icon "Next image" at bounding box center [489, 126] width 8 height 8
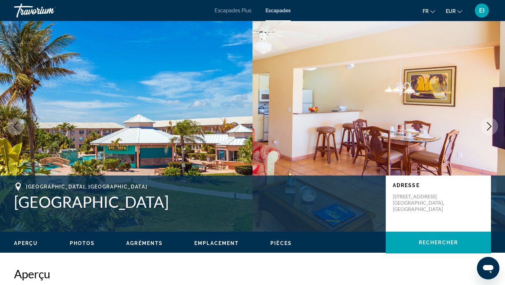
click at [490, 125] on icon "Next image" at bounding box center [489, 126] width 8 height 8
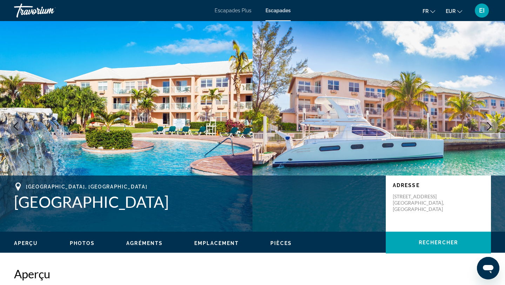
click at [490, 125] on icon "Next image" at bounding box center [489, 126] width 8 height 8
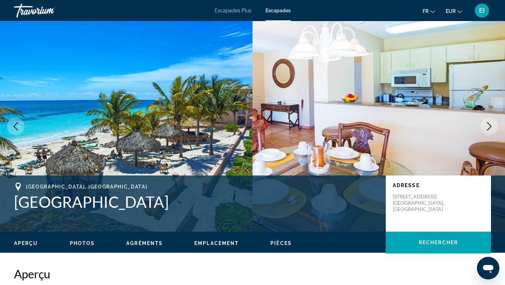
click at [490, 125] on icon "Next image" at bounding box center [489, 126] width 8 height 8
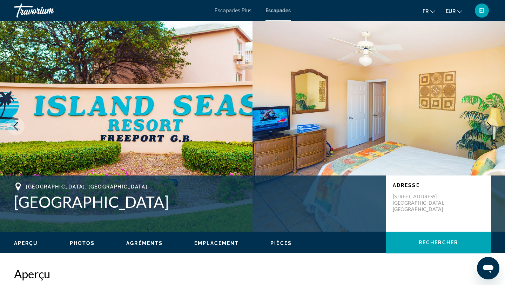
click at [490, 125] on icon "Next image" at bounding box center [489, 126] width 8 height 8
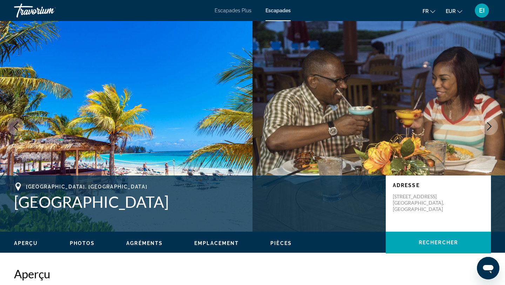
click at [490, 125] on icon "Next image" at bounding box center [489, 126] width 8 height 8
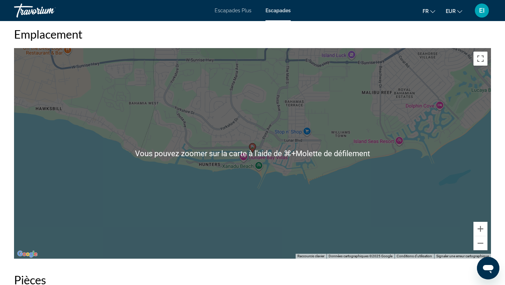
scroll to position [883, 0]
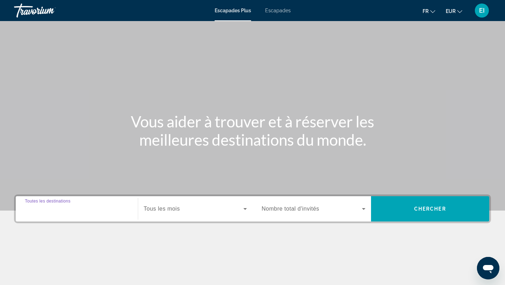
click at [63, 212] on input "Destination Toutes les destinations" at bounding box center [77, 209] width 104 height 8
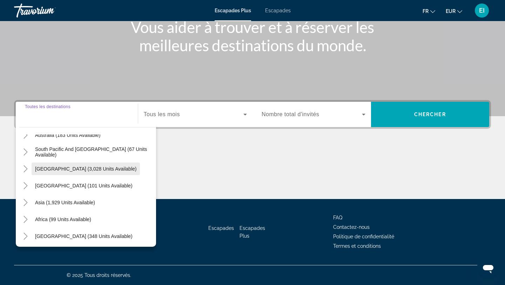
scroll to position [114, 0]
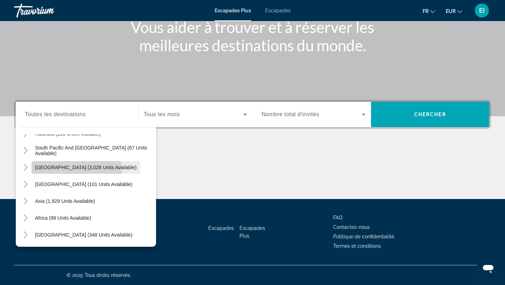
click at [63, 173] on span "Widget de recherche" at bounding box center [86, 167] width 108 height 17
type input "**********"
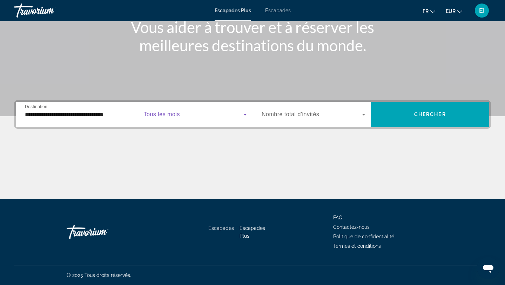
click at [182, 116] on span "Widget de recherche" at bounding box center [194, 114] width 100 height 8
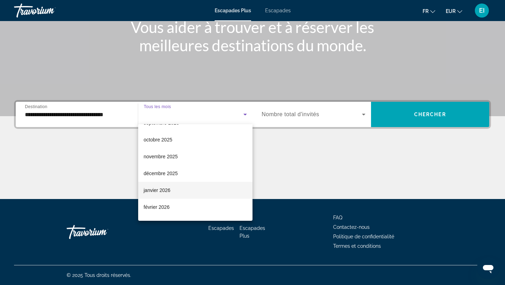
scroll to position [25, 0]
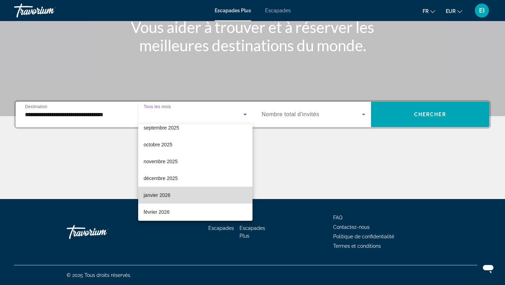
click at [163, 200] on mat-option "janvier 2026" at bounding box center [195, 194] width 115 height 17
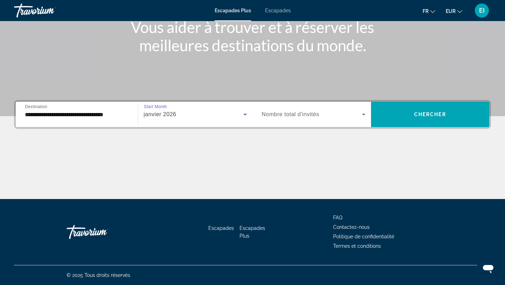
click at [320, 115] on span "Widget de recherche" at bounding box center [311, 114] width 100 height 8
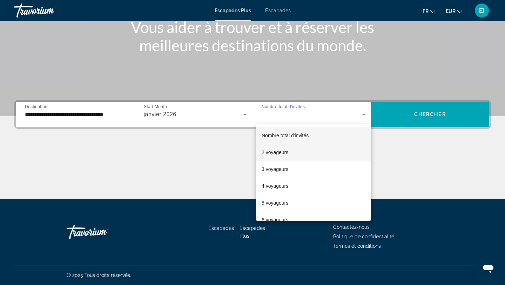
click at [303, 156] on mat-option "2 voyageurs" at bounding box center [313, 152] width 115 height 17
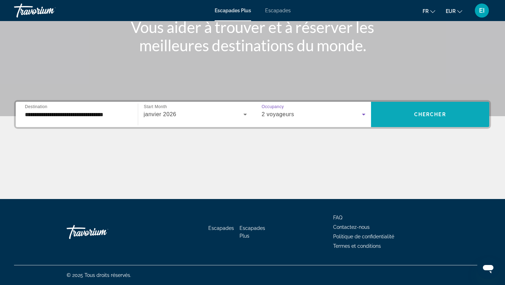
click at [400, 119] on span "Widget de recherche" at bounding box center [430, 114] width 118 height 17
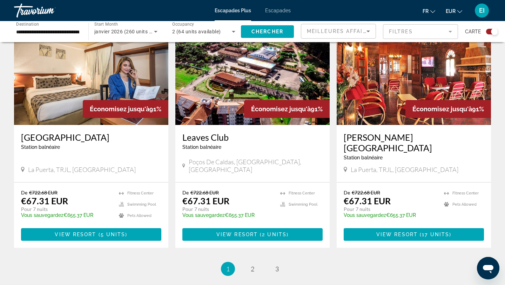
scroll to position [1077, 0]
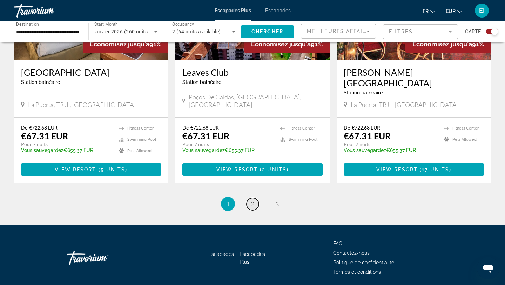
click at [251, 200] on span "2" at bounding box center [253, 204] width 4 height 8
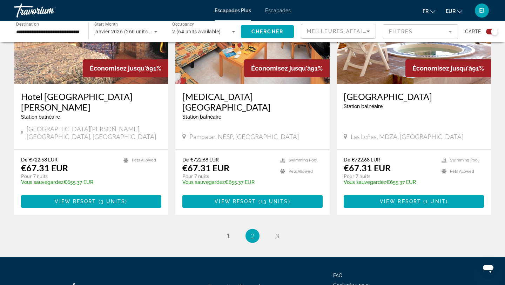
scroll to position [1087, 0]
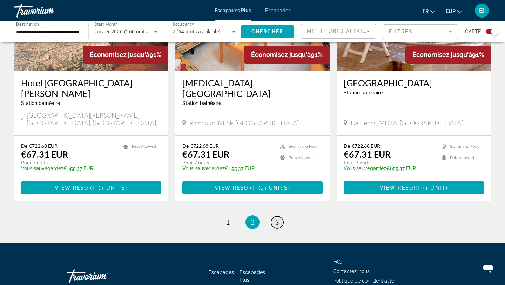
click at [278, 218] on span "3" at bounding box center [277, 222] width 4 height 8
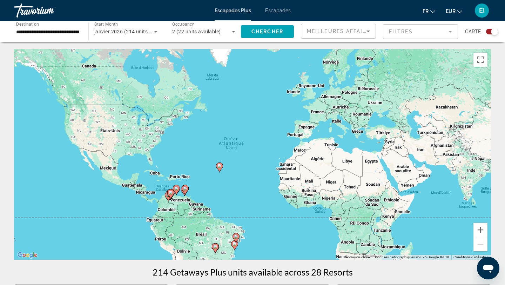
click at [70, 33] on input "**********" at bounding box center [47, 32] width 63 height 8
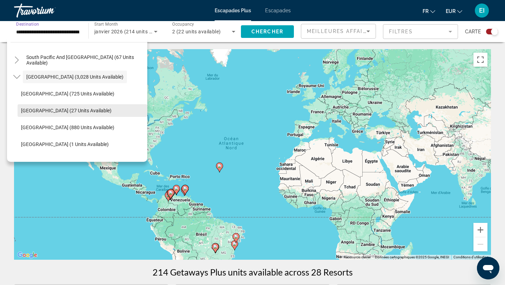
scroll to position [120, 0]
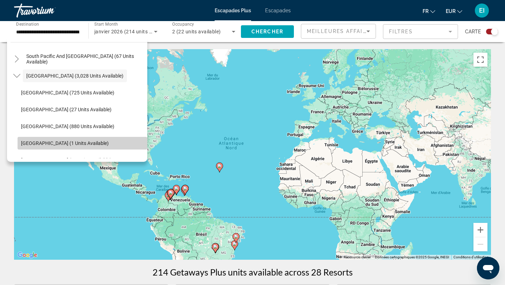
click at [75, 141] on span "Search widget" at bounding box center [83, 143] width 130 height 17
type input "**********"
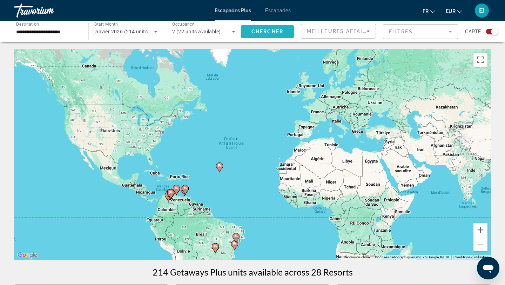
click at [268, 33] on span "Chercher" at bounding box center [267, 32] width 32 height 6
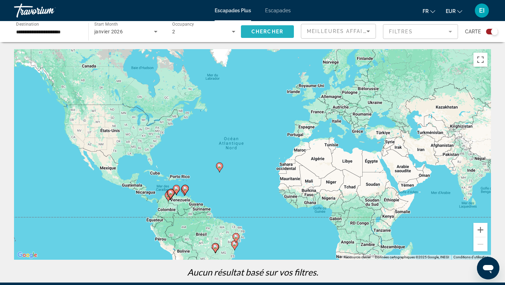
click at [268, 32] on span "Chercher" at bounding box center [267, 32] width 32 height 6
click at [283, 12] on font "Escapades" at bounding box center [278, 11] width 26 height 6
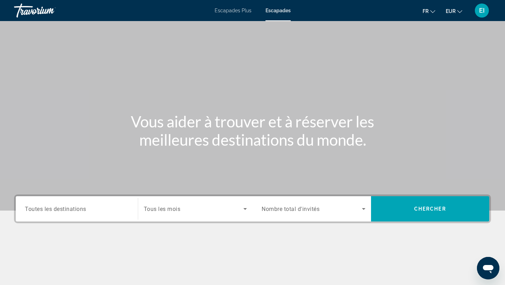
click at [81, 212] on span "Toutes les destinations" at bounding box center [55, 208] width 61 height 7
click at [81, 212] on input "Destination Toutes les destinations" at bounding box center [77, 209] width 104 height 8
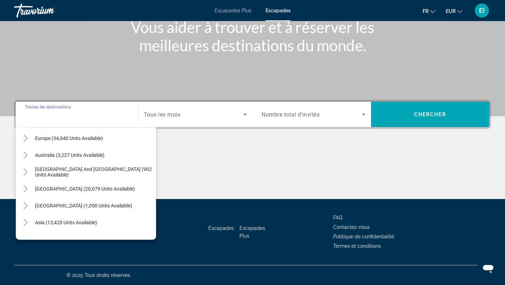
scroll to position [90, 0]
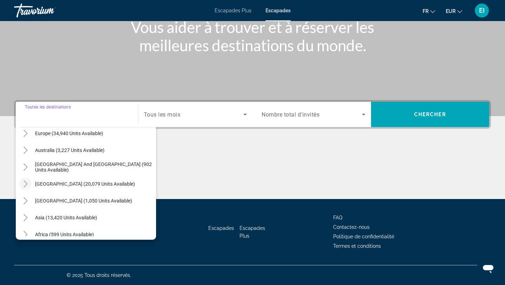
click at [25, 185] on icon "Toggle South America (20,079 units available)" at bounding box center [25, 183] width 4 height 7
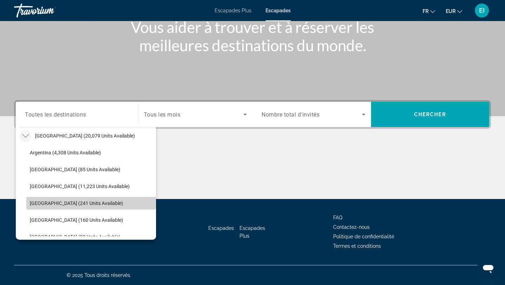
click at [40, 203] on span "[GEOGRAPHIC_DATA] (241 units available)" at bounding box center [76, 203] width 93 height 6
type input "**********"
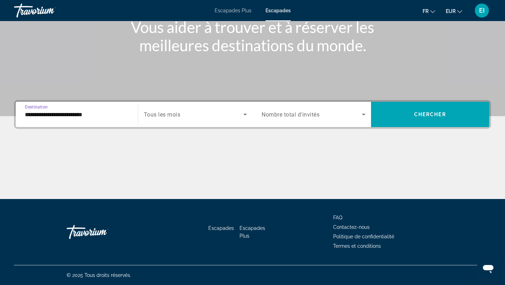
click at [235, 117] on span "Search widget" at bounding box center [194, 114] width 100 height 8
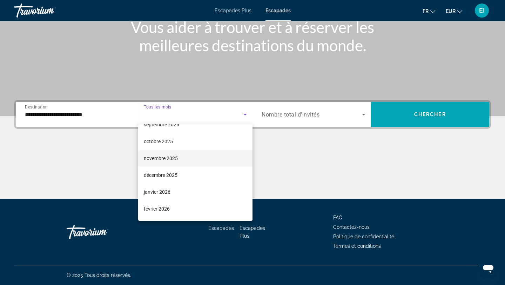
scroll to position [32, 0]
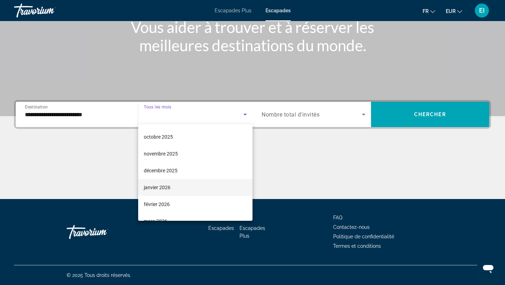
click at [188, 192] on mat-option "janvier 2026" at bounding box center [195, 187] width 115 height 17
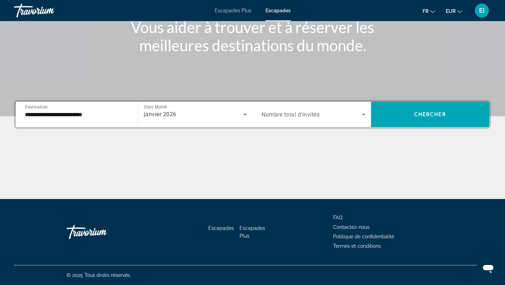
click at [335, 118] on div "Search widget" at bounding box center [313, 114] width 104 height 20
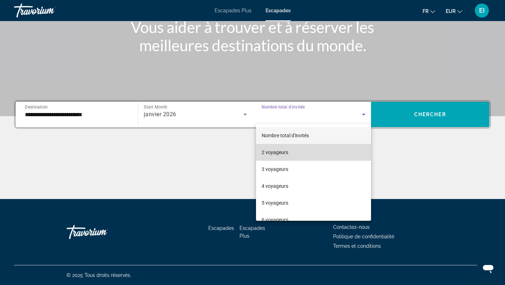
click at [316, 151] on mat-option "2 voyageurs" at bounding box center [313, 152] width 115 height 17
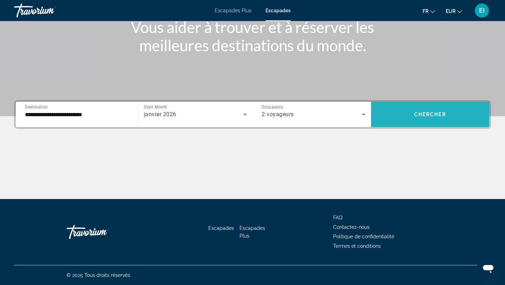
click at [412, 112] on span "Search widget" at bounding box center [430, 114] width 118 height 17
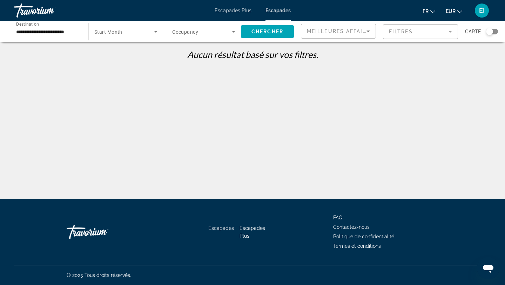
click at [141, 33] on span "Search widget" at bounding box center [124, 31] width 60 height 8
click at [134, 51] on mat-option "Tous les mois" at bounding box center [126, 52] width 74 height 17
click at [155, 33] on icon "Search widget" at bounding box center [155, 31] width 8 height 8
click at [54, 33] on div at bounding box center [252, 142] width 505 height 285
click at [53, 31] on input "**********" at bounding box center [47, 32] width 63 height 8
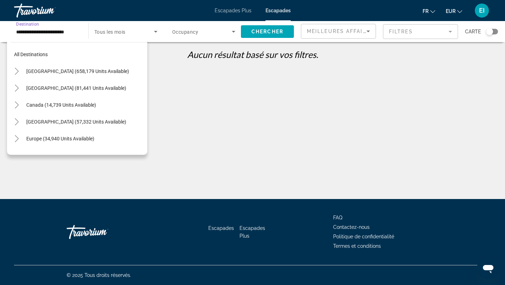
scroll to position [159, 0]
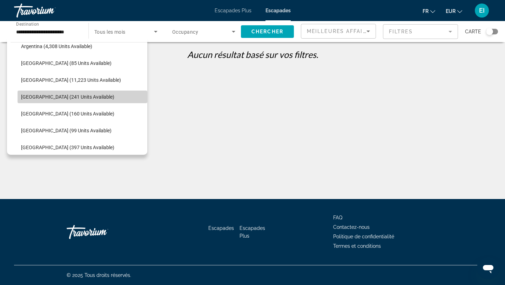
click at [46, 94] on span "[GEOGRAPHIC_DATA] (241 units available)" at bounding box center [67, 97] width 93 height 6
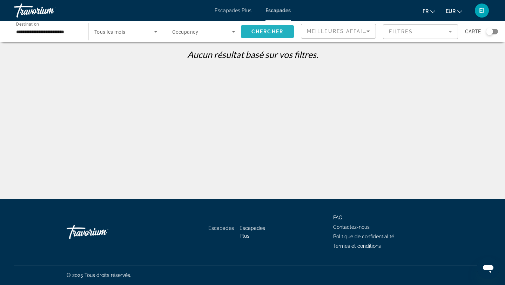
click at [276, 29] on span "Chercher" at bounding box center [267, 32] width 32 height 6
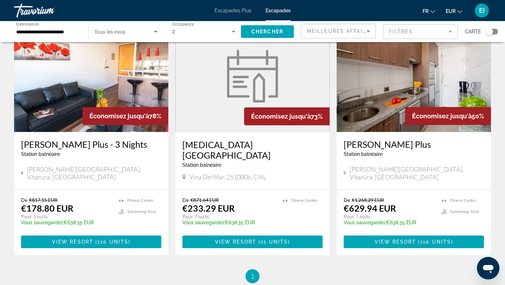
scroll to position [57, 0]
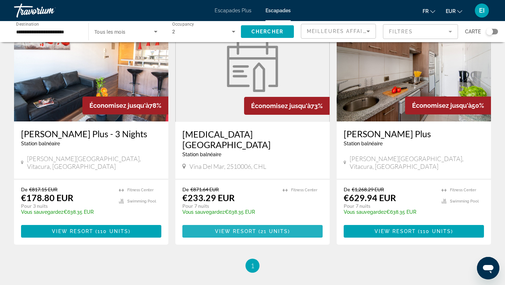
click at [227, 230] on span "View Resort" at bounding box center [235, 231] width 41 height 6
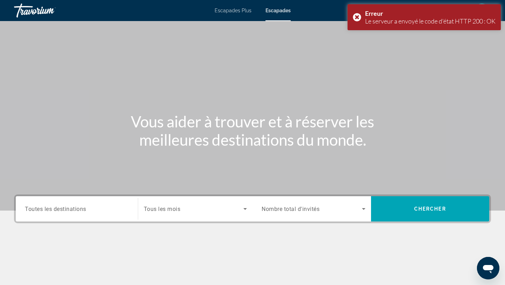
click at [284, 215] on div "Search widget" at bounding box center [313, 209] width 104 height 20
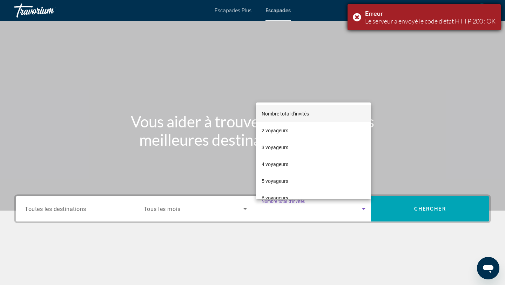
click at [356, 14] on div "Erreur Le serveur a envoyé le code d'état HTTP 200 : OK" at bounding box center [423, 17] width 153 height 26
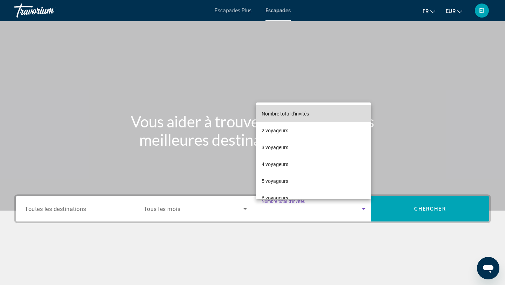
click at [309, 114] on font "Nombre total d'invités" at bounding box center [284, 114] width 47 height 6
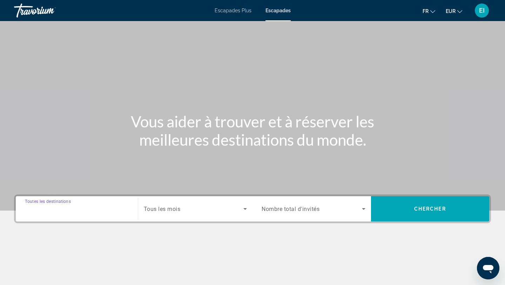
click at [94, 208] on input "Destination Toutes les destinations" at bounding box center [77, 209] width 104 height 8
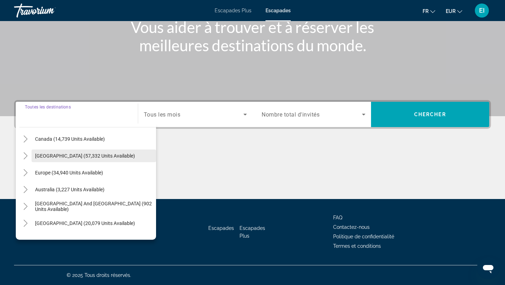
scroll to position [40, 0]
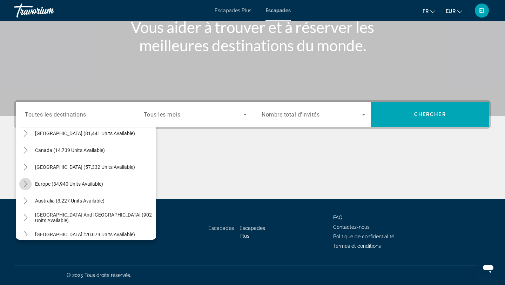
click at [26, 178] on mat-icon "Toggle Europe (34,940 units available)" at bounding box center [25, 184] width 12 height 12
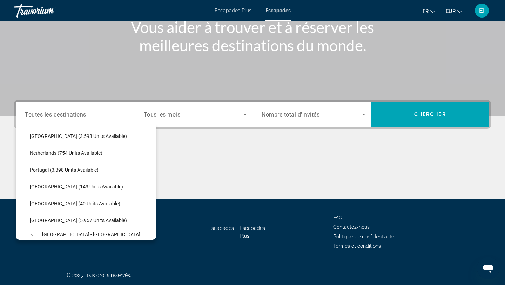
scroll to position [294, 0]
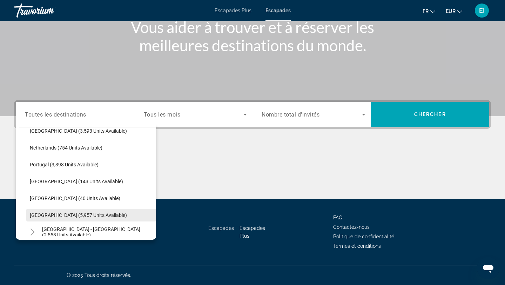
click at [36, 216] on span "[GEOGRAPHIC_DATA] (5,957 units available)" at bounding box center [78, 215] width 97 height 6
type input "**********"
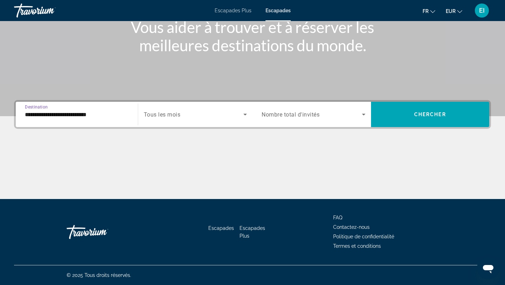
click at [224, 113] on span "Search widget" at bounding box center [194, 114] width 100 height 8
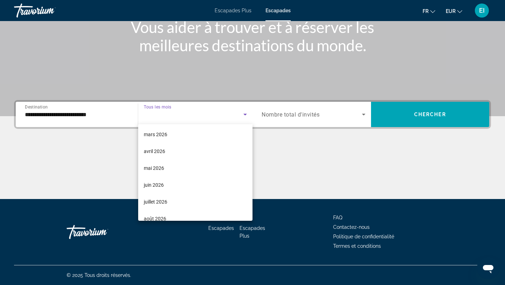
scroll to position [128, 0]
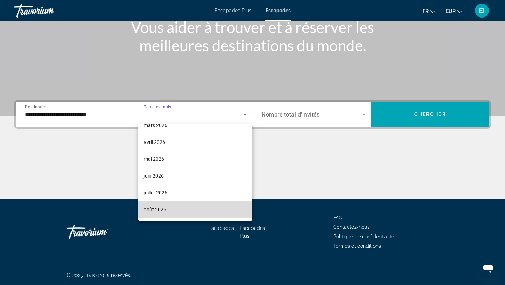
click at [182, 204] on mat-option "août 2026" at bounding box center [195, 209] width 115 height 17
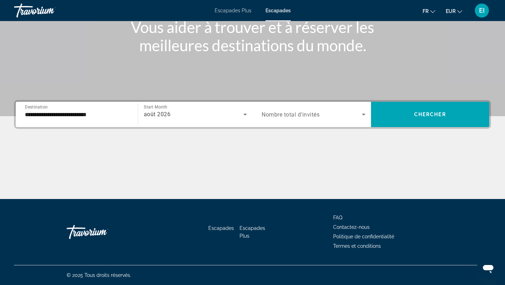
click at [312, 114] on span "Nombre total d'invités" at bounding box center [290, 114] width 58 height 7
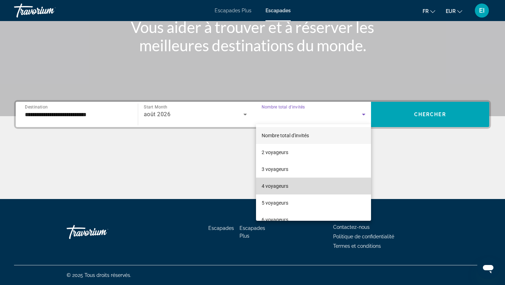
click at [289, 186] on mat-option "4 voyageurs" at bounding box center [313, 185] width 115 height 17
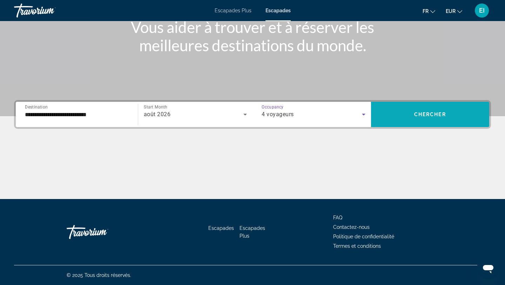
click at [419, 115] on span "Chercher" at bounding box center [430, 114] width 32 height 6
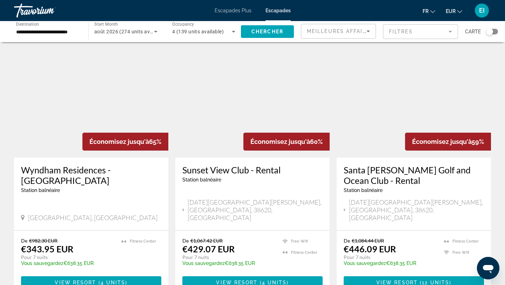
scroll to position [891, 0]
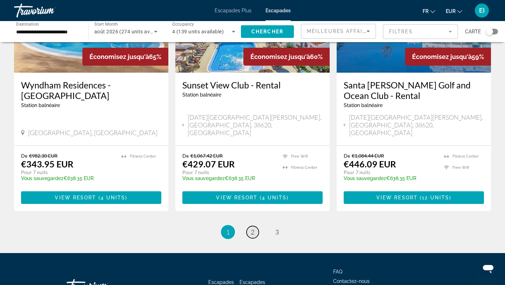
click at [254, 228] on span "2" at bounding box center [253, 232] width 4 height 8
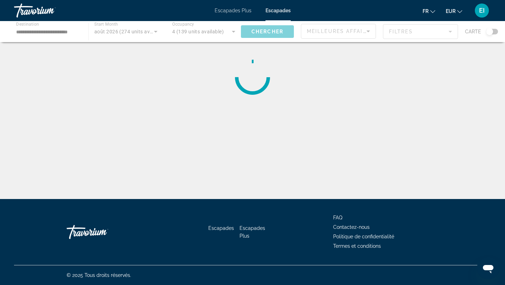
click at [216, 44] on div "**********" at bounding box center [252, 99] width 505 height 199
click at [271, 35] on div "Contenu principal" at bounding box center [252, 31] width 505 height 21
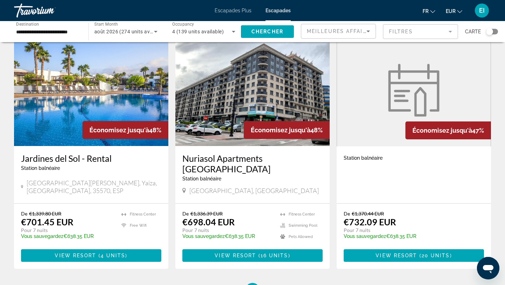
scroll to position [860, 0]
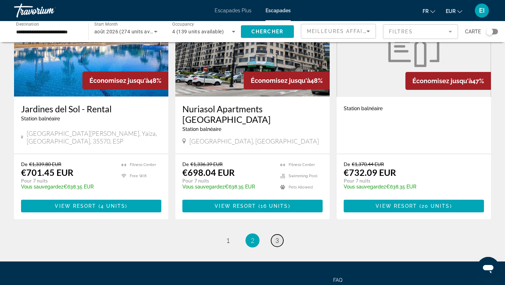
click at [279, 234] on link "page 3" at bounding box center [277, 240] width 12 height 12
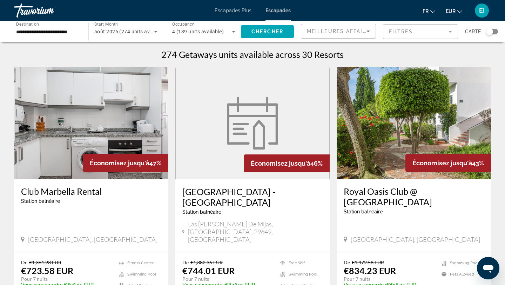
click at [457, 141] on img "Contenu principal" at bounding box center [413, 123] width 154 height 112
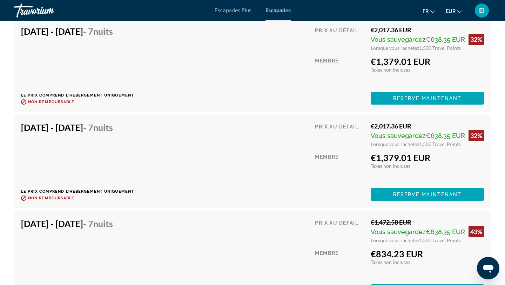
scroll to position [1689, 0]
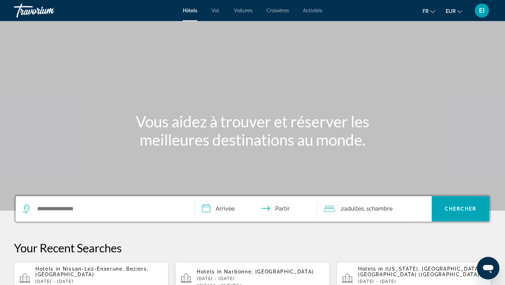
click at [279, 11] on font "Croisières" at bounding box center [277, 11] width 22 height 6
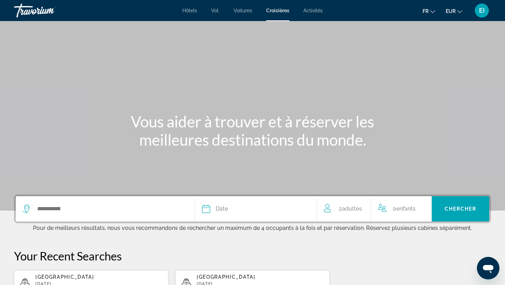
click at [234, 209] on div "Date" at bounding box center [256, 209] width 108 height 10
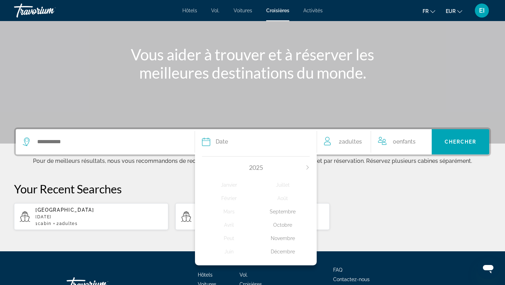
scroll to position [119, 0]
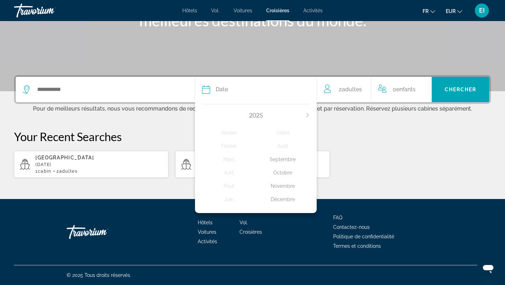
click at [305, 117] on div "2025" at bounding box center [256, 115] width 108 height 8
click at [305, 115] on div "2025" at bounding box center [256, 115] width 108 height 8
click at [307, 114] on icon "Next month" at bounding box center [307, 115] width 2 height 4
click at [291, 145] on div "Août" at bounding box center [283, 145] width 54 height 13
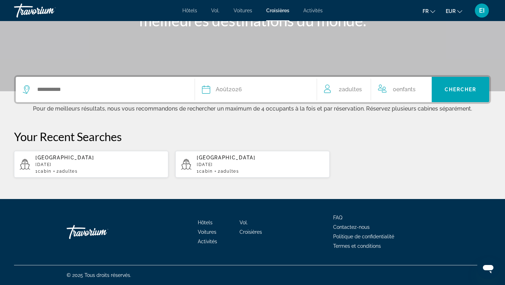
click at [296, 89] on div "Date Août 2026" at bounding box center [256, 89] width 108 height 10
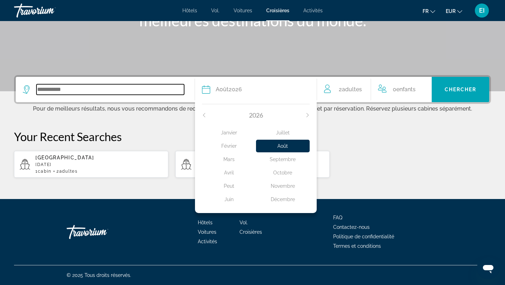
click at [161, 93] on input "Search widget" at bounding box center [110, 89] width 148 height 11
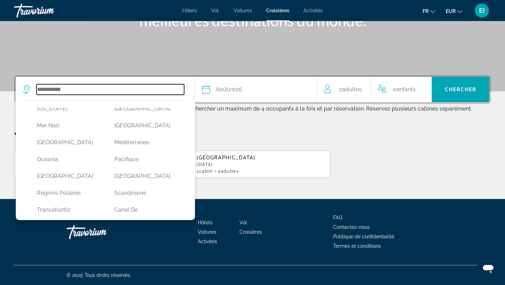
scroll to position [191, 0]
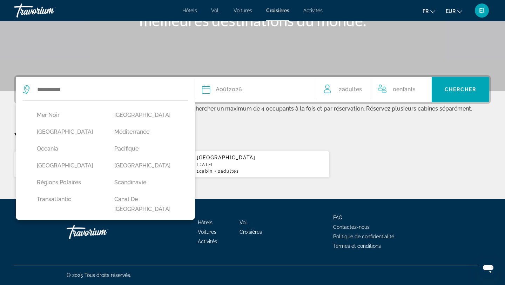
click at [83, 219] on button "péninsule Ibérique" at bounding box center [68, 225] width 70 height 13
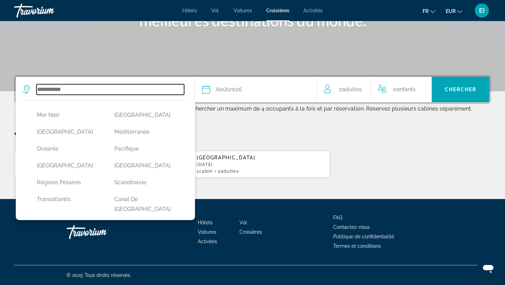
type input "**********"
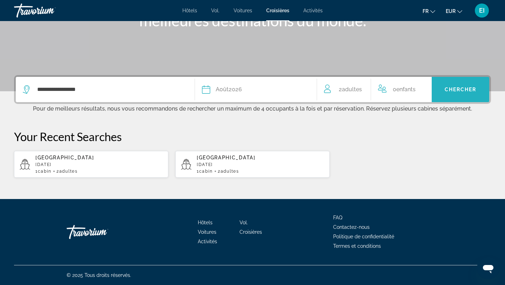
click at [464, 87] on span "Chercher" at bounding box center [460, 90] width 32 height 6
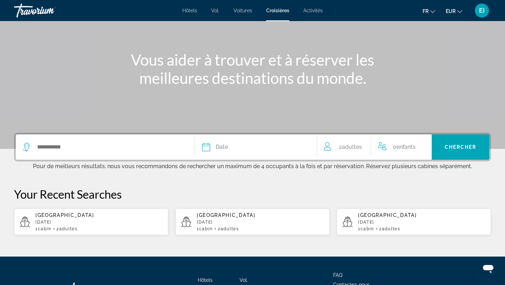
scroll to position [63, 0]
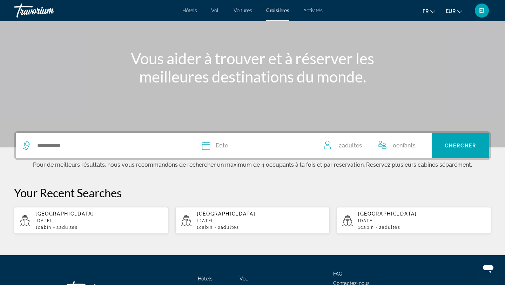
click at [206, 223] on div "Amérique du Sud January 2026 1 cabin 2 Adulte Adultes" at bounding box center [260, 220] width 127 height 19
type input "**********"
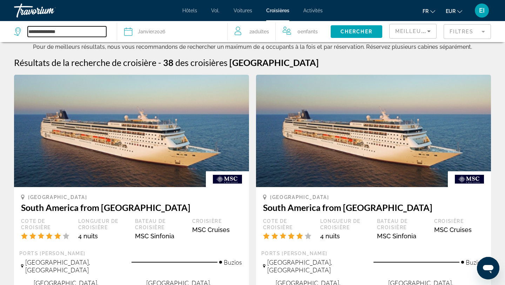
click at [91, 34] on input "**********" at bounding box center [67, 31] width 78 height 11
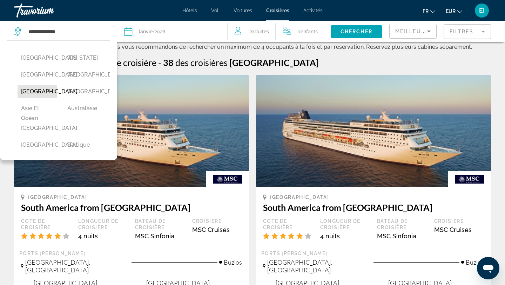
click at [39, 98] on button "Amérique du Sud" at bounding box center [37, 91] width 39 height 13
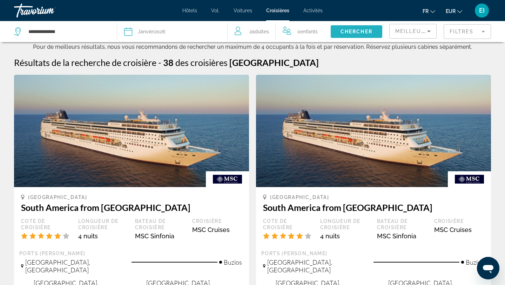
click at [364, 24] on span "Search widget" at bounding box center [356, 31] width 52 height 17
click at [364, 29] on span "Chercher" at bounding box center [356, 32] width 32 height 6
click at [364, 30] on span "Chercher" at bounding box center [356, 32] width 32 height 6
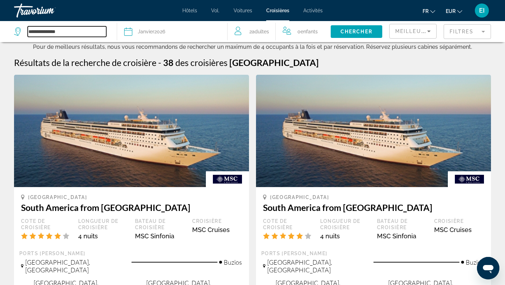
click at [87, 29] on input "**********" at bounding box center [67, 31] width 78 height 11
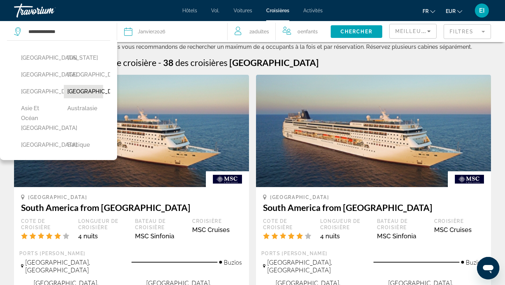
click at [75, 98] on button "Antarctica" at bounding box center [83, 91] width 39 height 13
type input "**********"
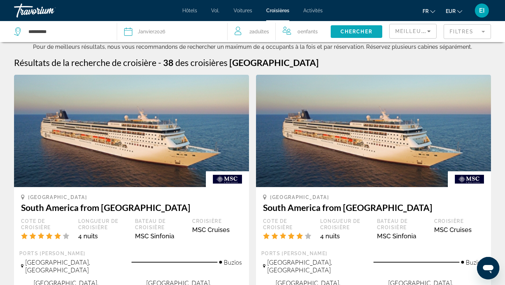
click at [355, 35] on span "Search widget" at bounding box center [356, 31] width 52 height 17
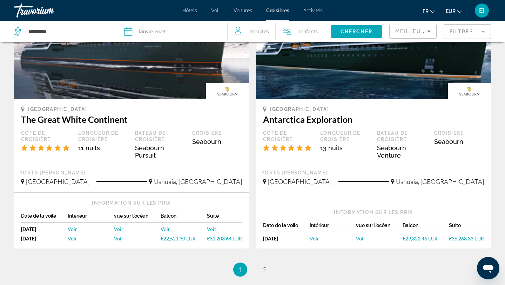
scroll to position [946, 0]
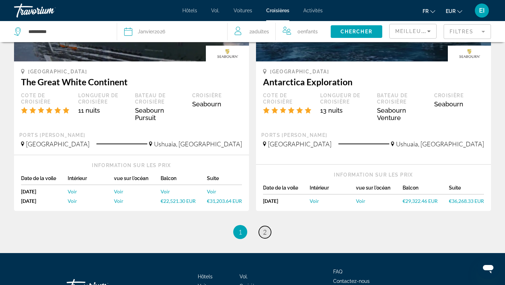
click at [262, 226] on link "page 2" at bounding box center [265, 232] width 12 height 12
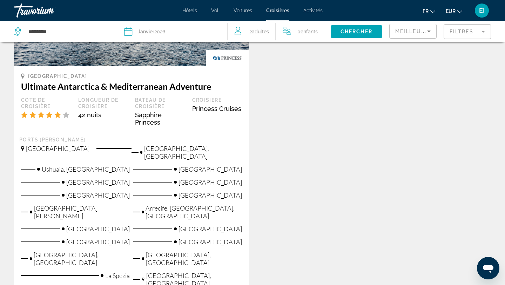
scroll to position [844, 0]
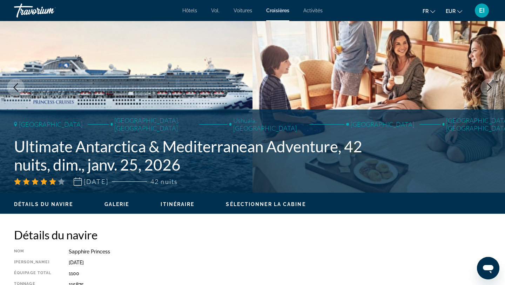
scroll to position [27, 0]
